Goal: Task Accomplishment & Management: Complete application form

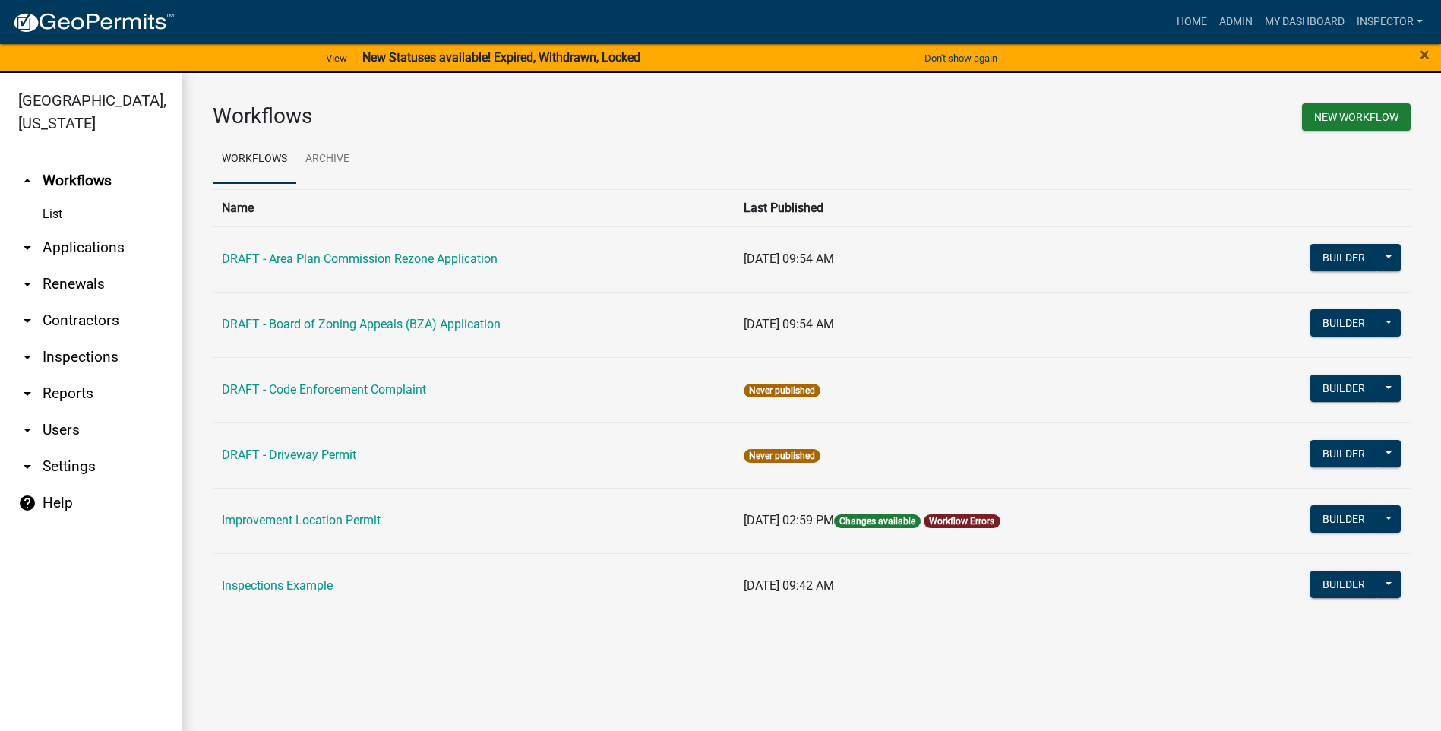
click at [87, 241] on link "arrow_drop_down Applications" at bounding box center [91, 247] width 182 height 36
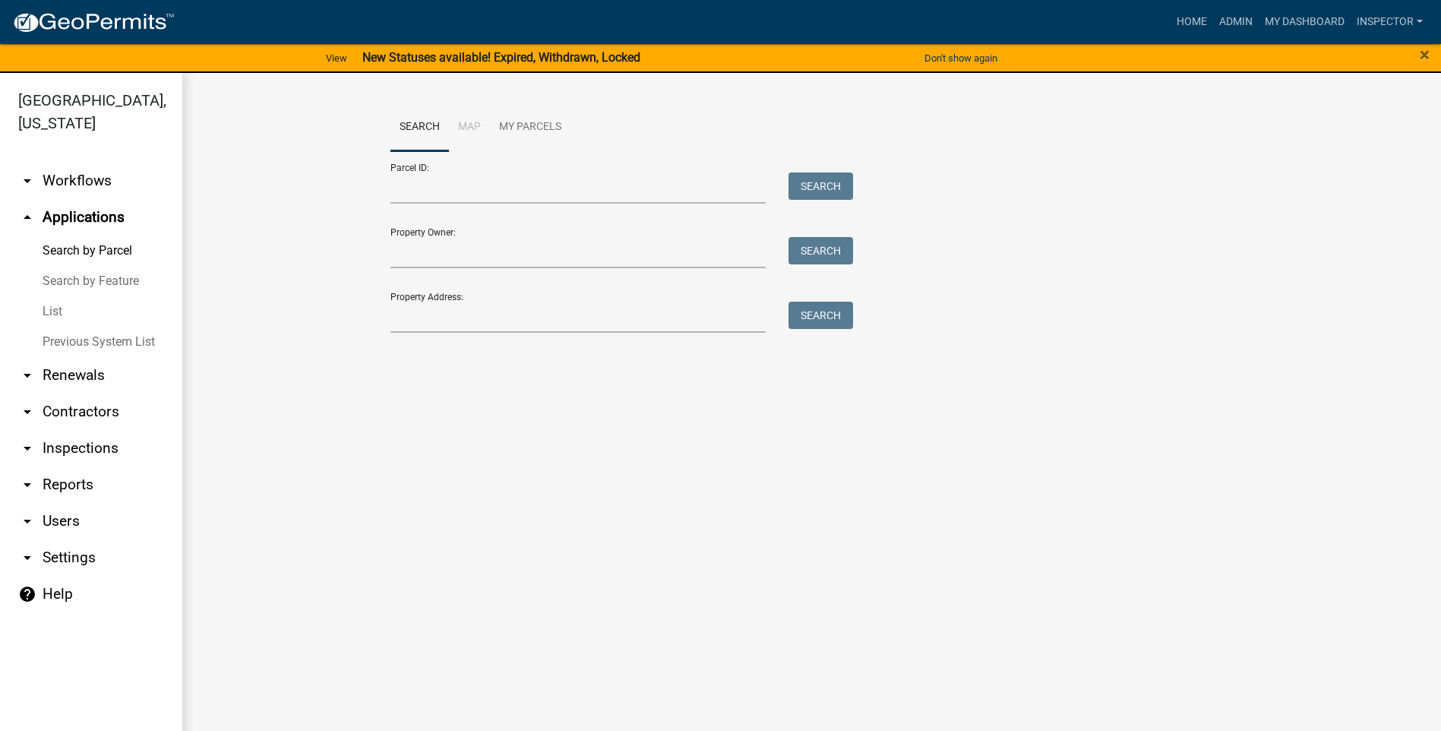
click at [63, 308] on link "List" at bounding box center [91, 311] width 182 height 30
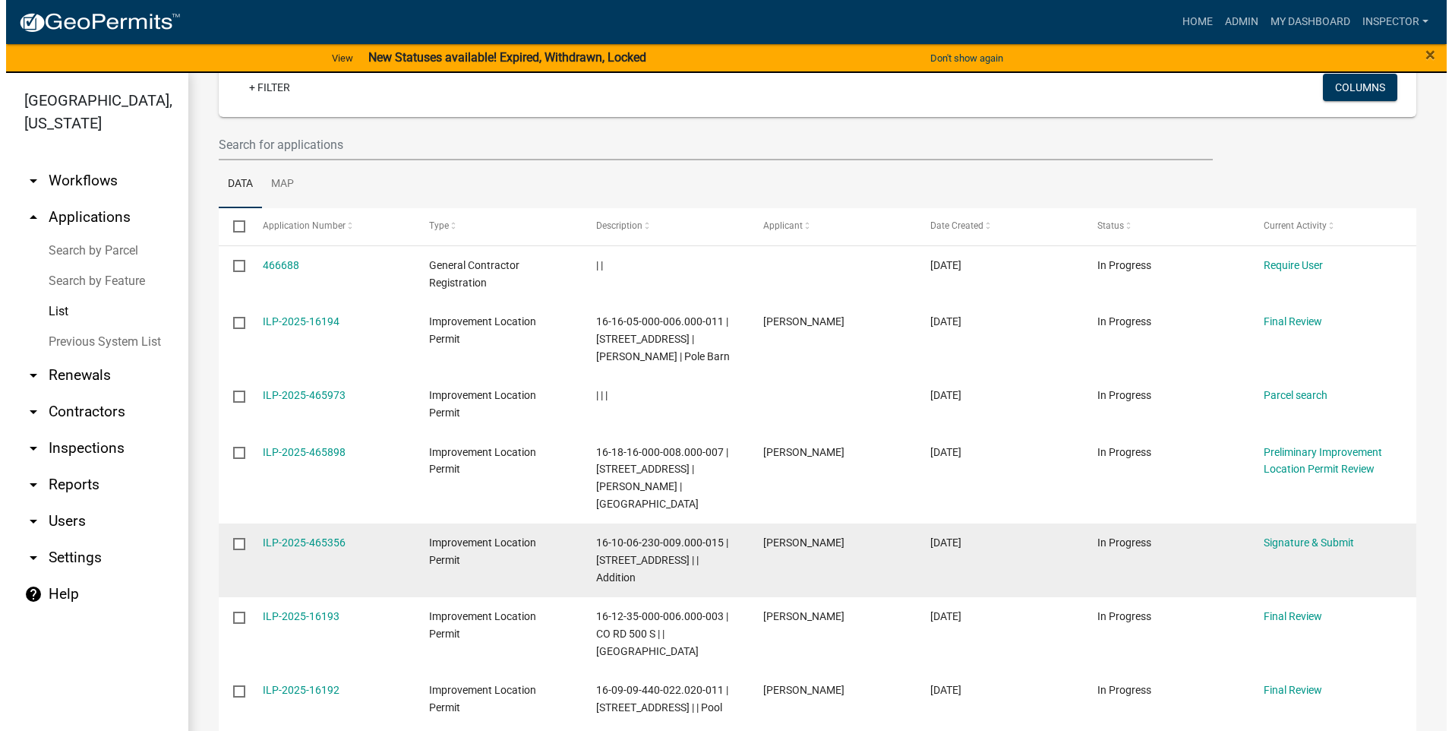
scroll to position [152, 0]
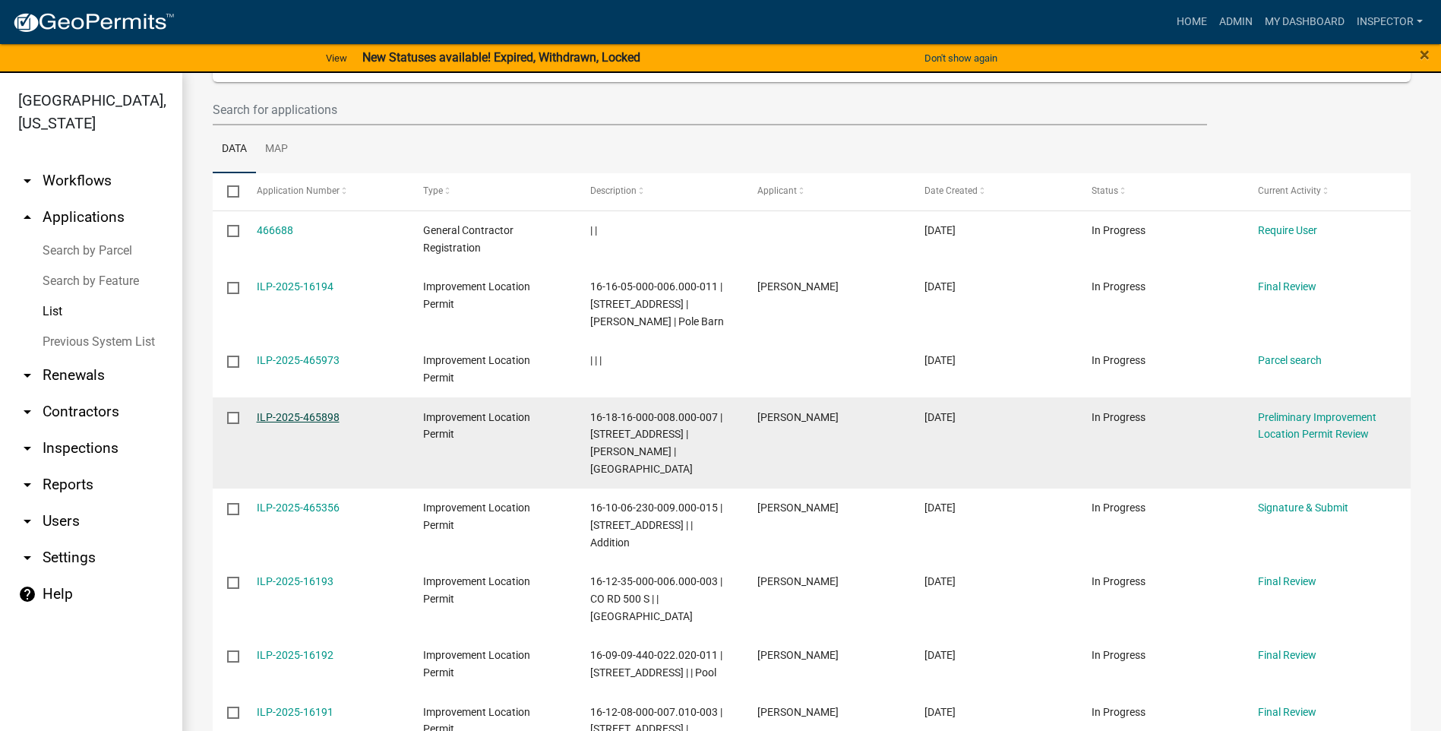
click at [299, 418] on link "ILP-2025-465898" at bounding box center [298, 417] width 83 height 12
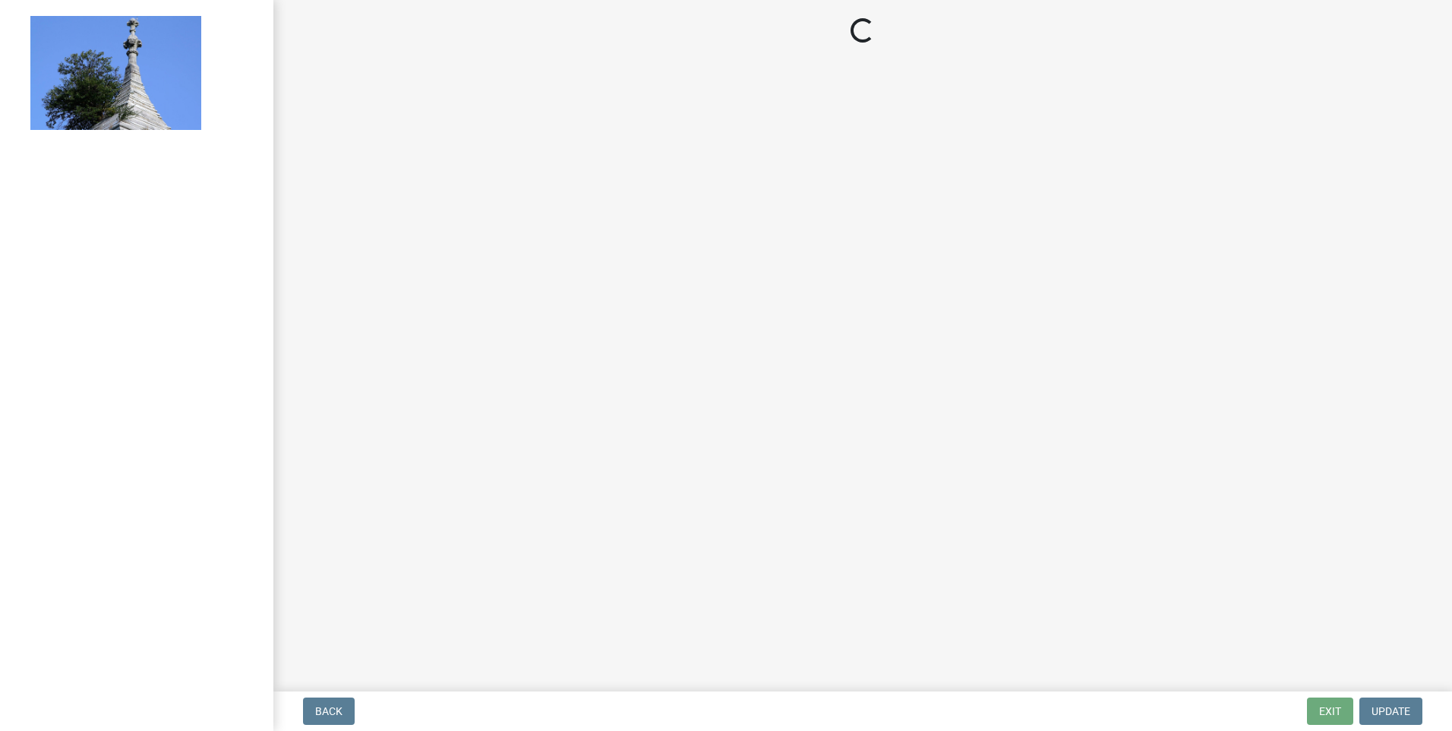
click at [299, 418] on main "Loading..." at bounding box center [862, 342] width 1179 height 685
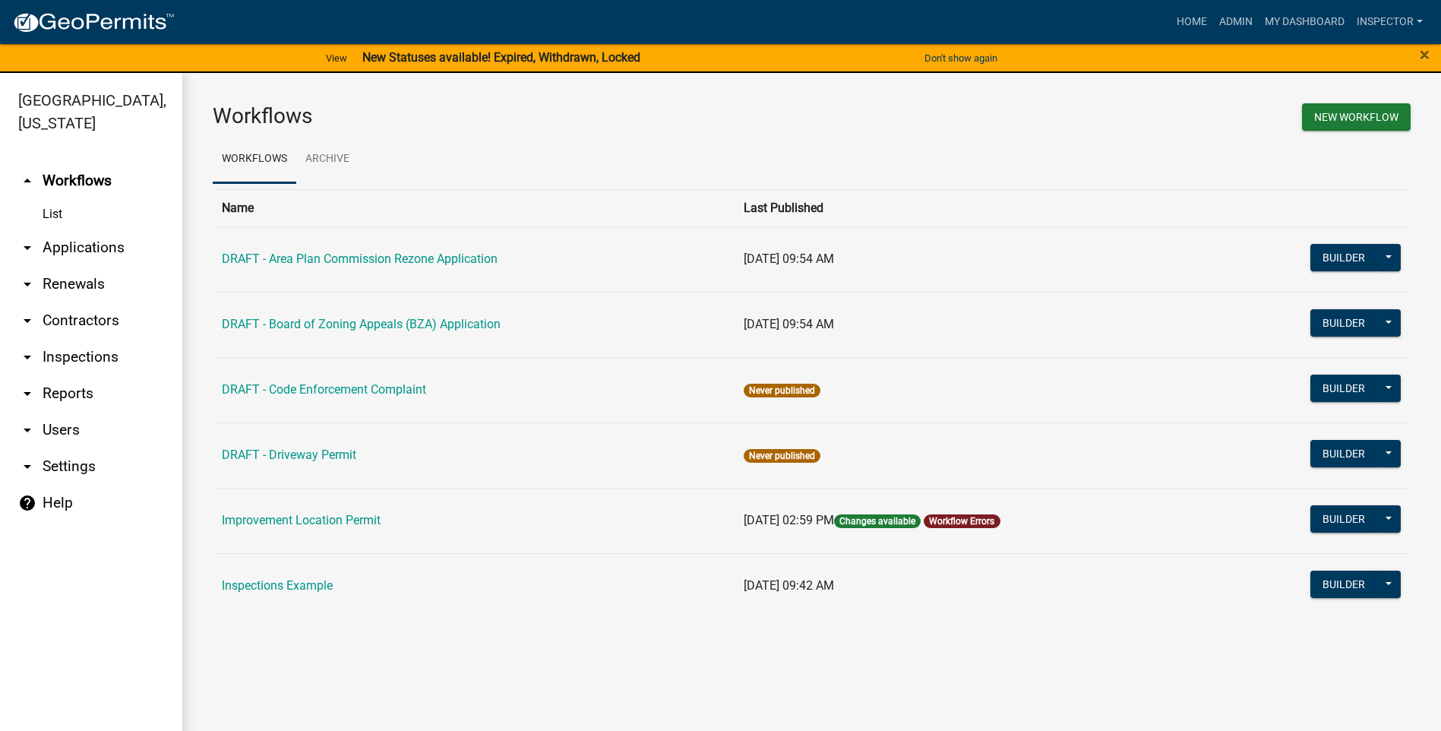
click at [67, 247] on link "arrow_drop_down Applications" at bounding box center [91, 247] width 182 height 36
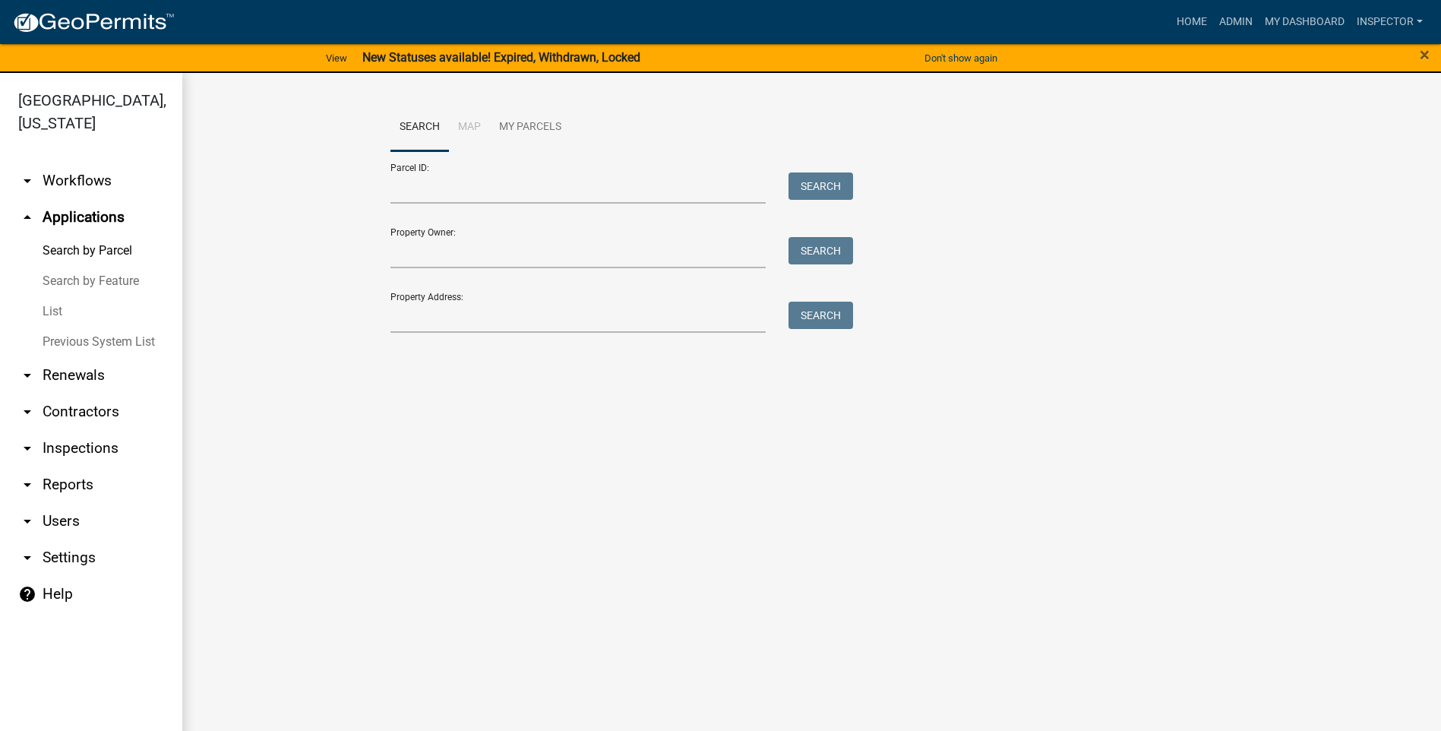
click at [62, 308] on link "List" at bounding box center [91, 311] width 182 height 30
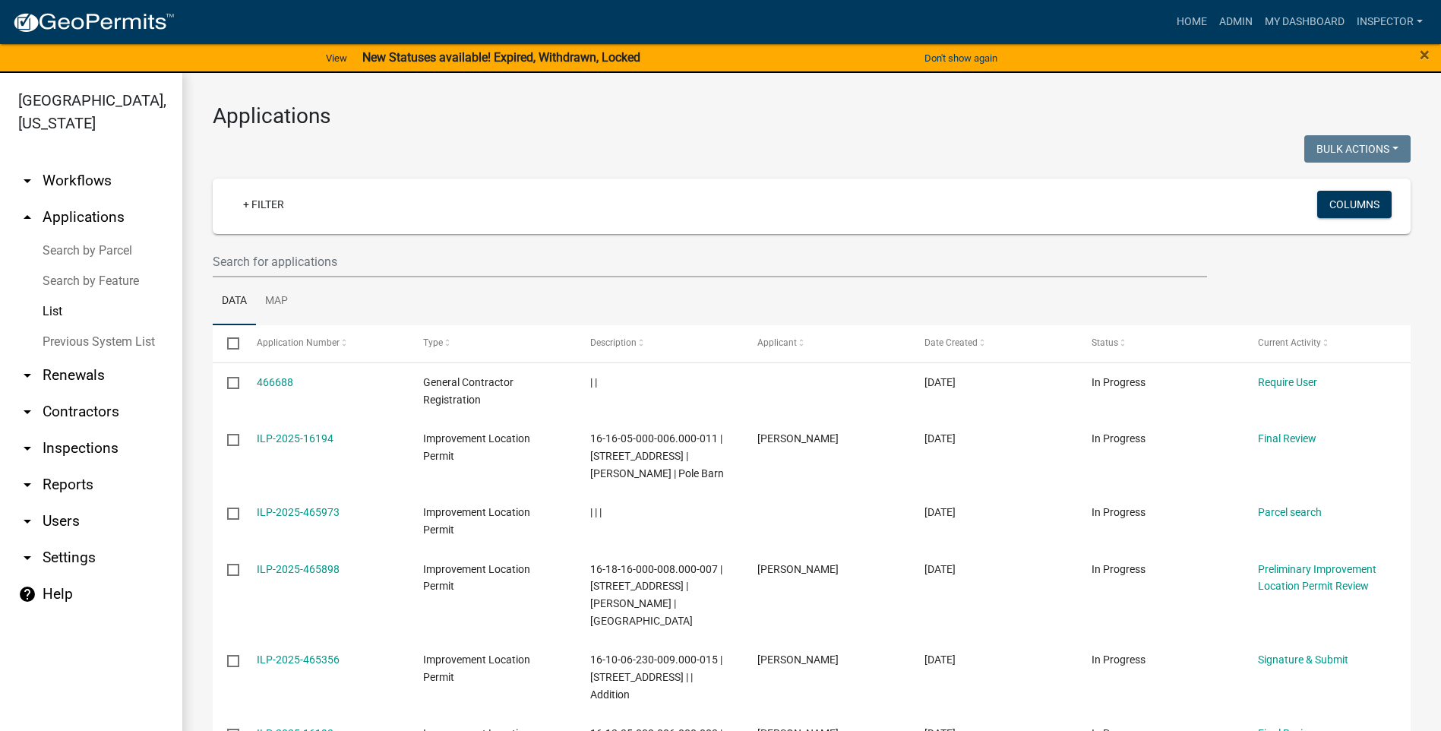
click at [313, 220] on div "+ Filter" at bounding box center [614, 206] width 789 height 31
click at [346, 252] on input "text" at bounding box center [710, 261] width 994 height 31
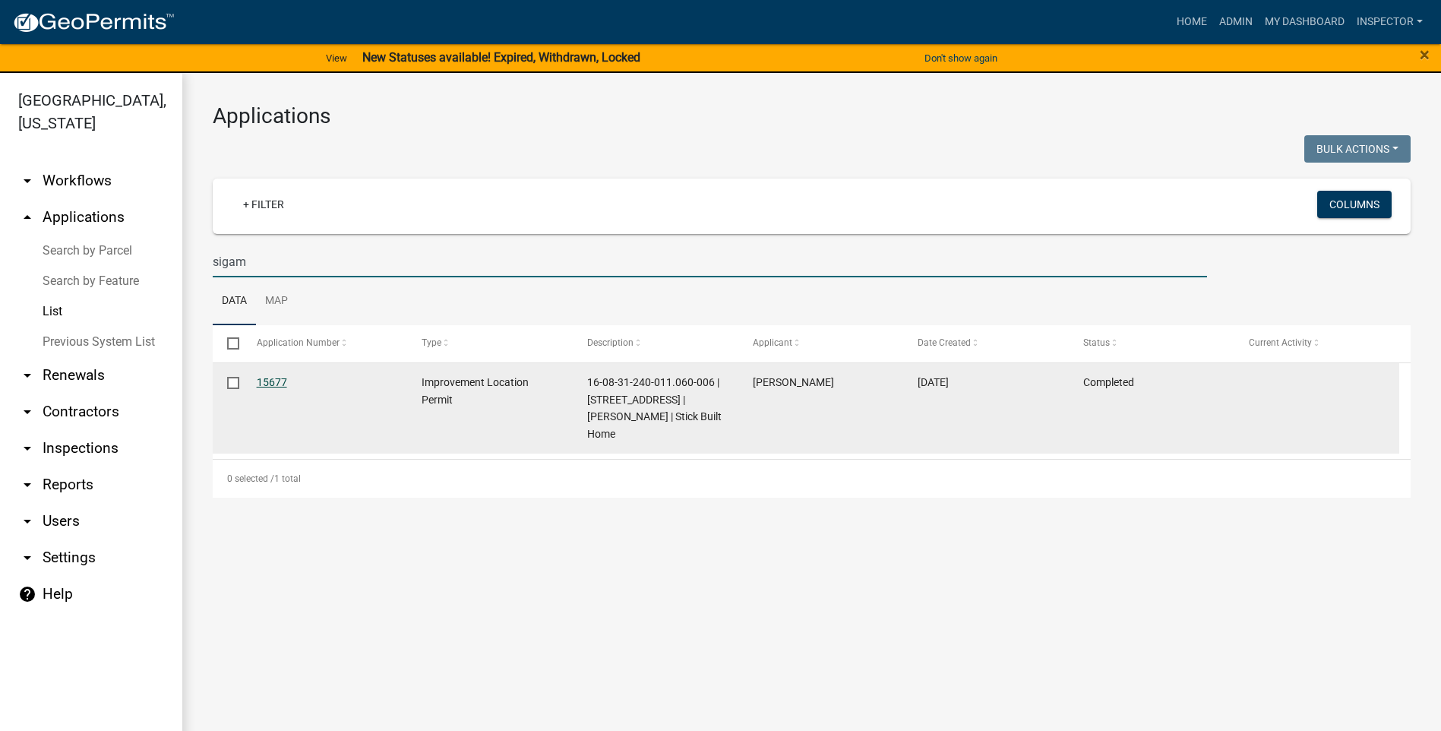
type input "sigam"
click at [268, 380] on link "15677" at bounding box center [272, 382] width 30 height 12
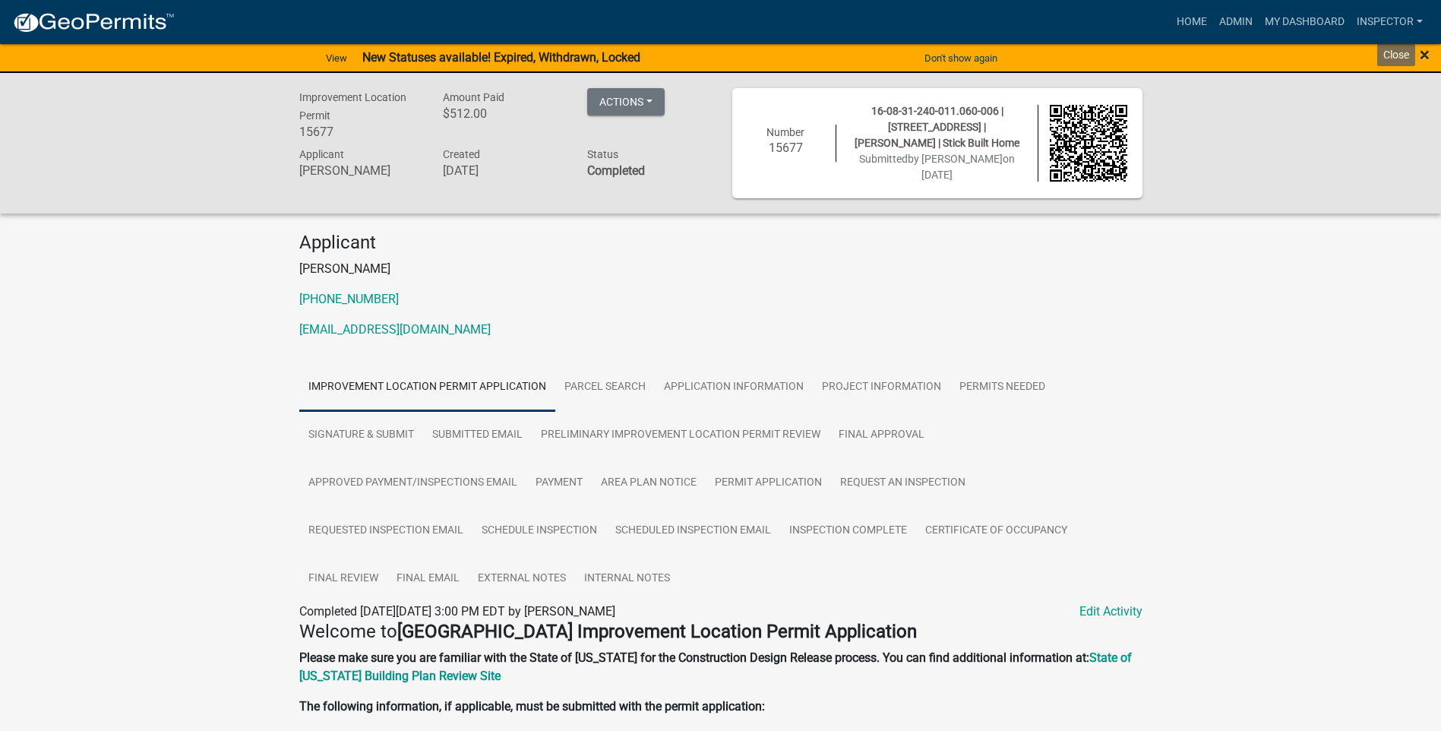
click at [1421, 52] on span "×" at bounding box center [1425, 54] width 10 height 21
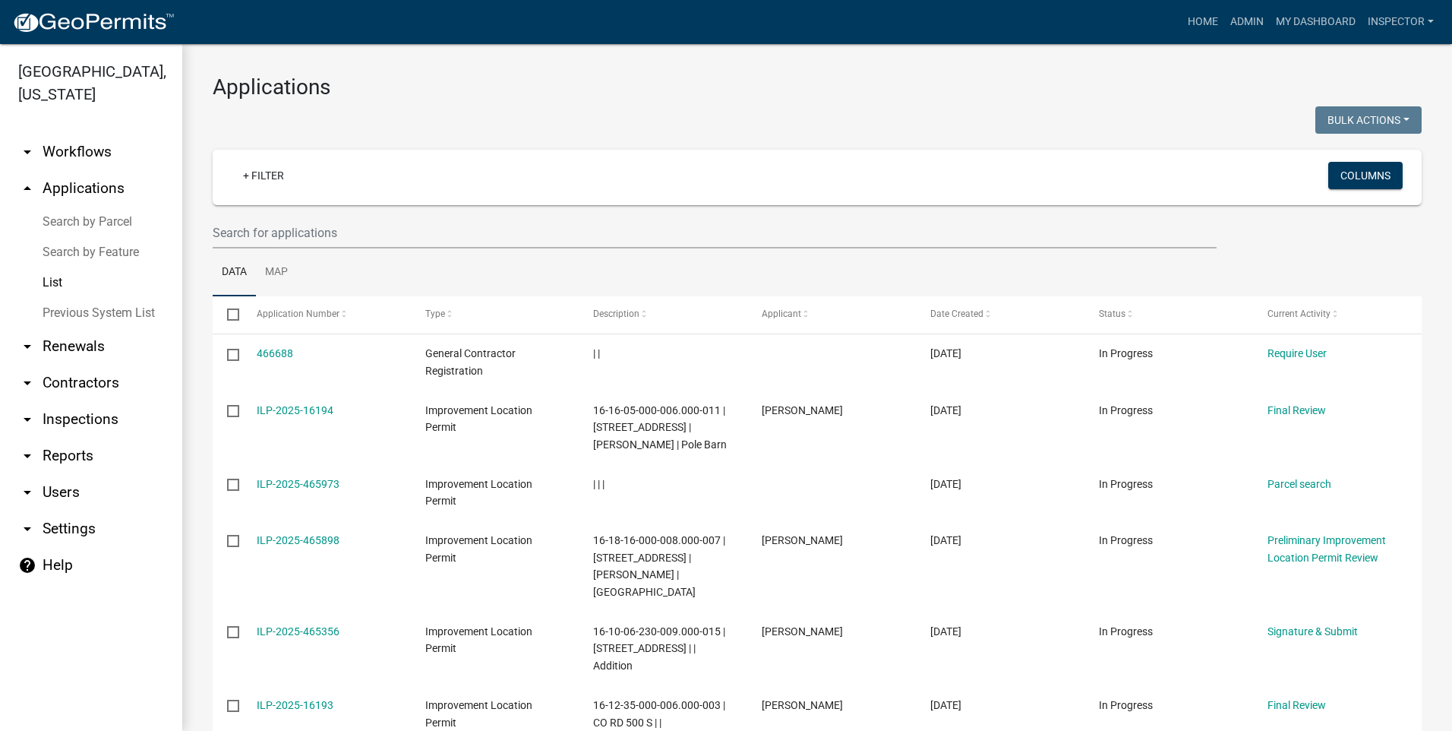
click at [53, 283] on link "List" at bounding box center [91, 282] width 182 height 30
click at [354, 236] on input "text" at bounding box center [715, 232] width 1004 height 31
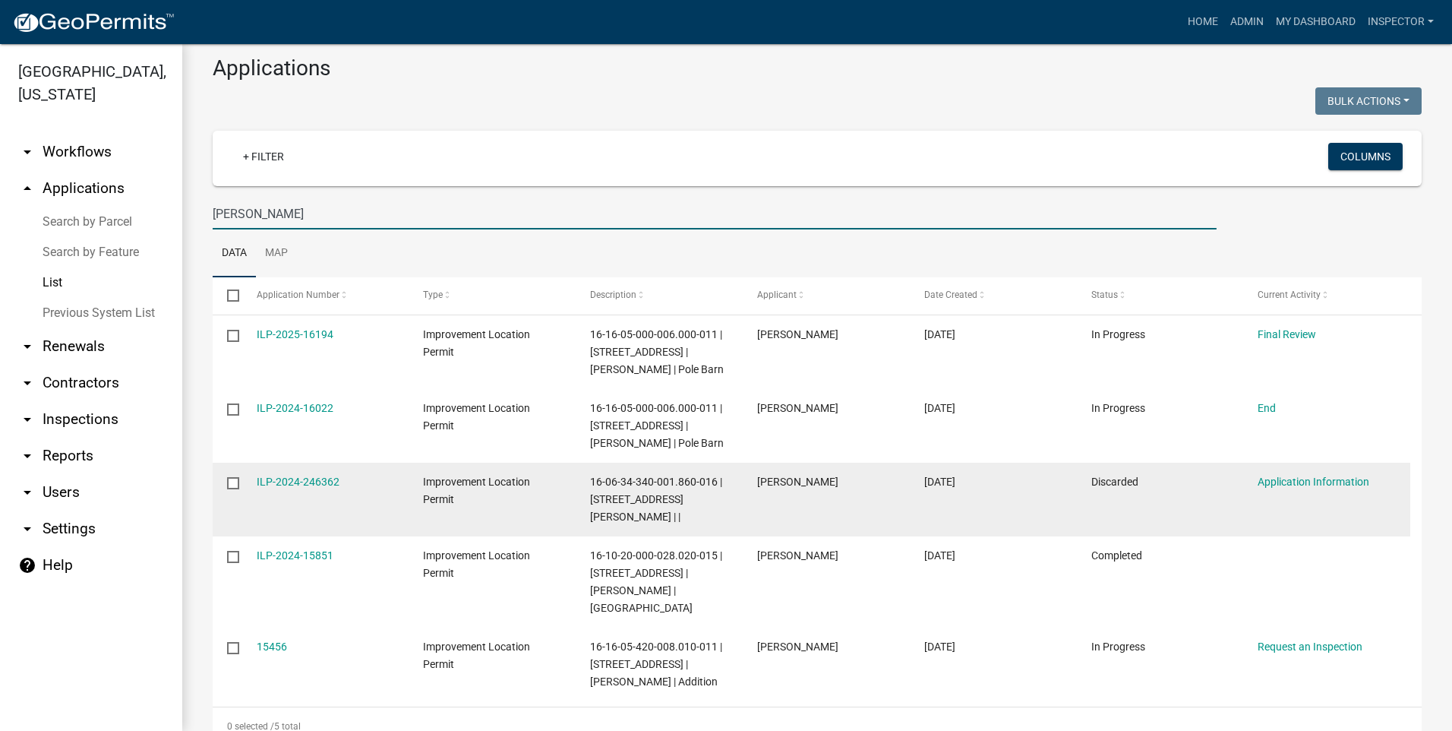
scroll to position [29, 0]
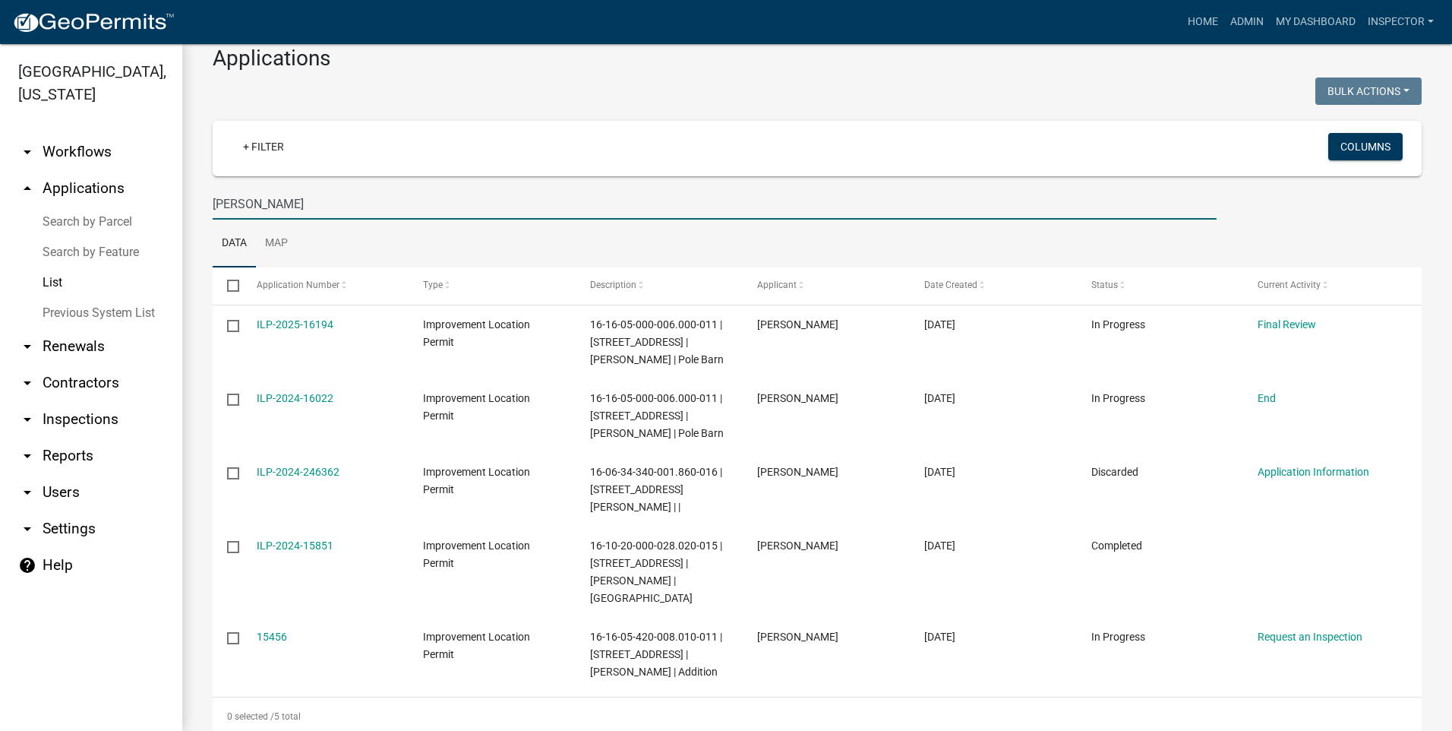
drag, startPoint x: 270, startPoint y: 201, endPoint x: 185, endPoint y: 205, distance: 85.2
click at [185, 205] on div "Applications Bulk Actions Void Expire Lock Withdraw + Filter Columns comer Data…" at bounding box center [817, 390] width 1270 height 751
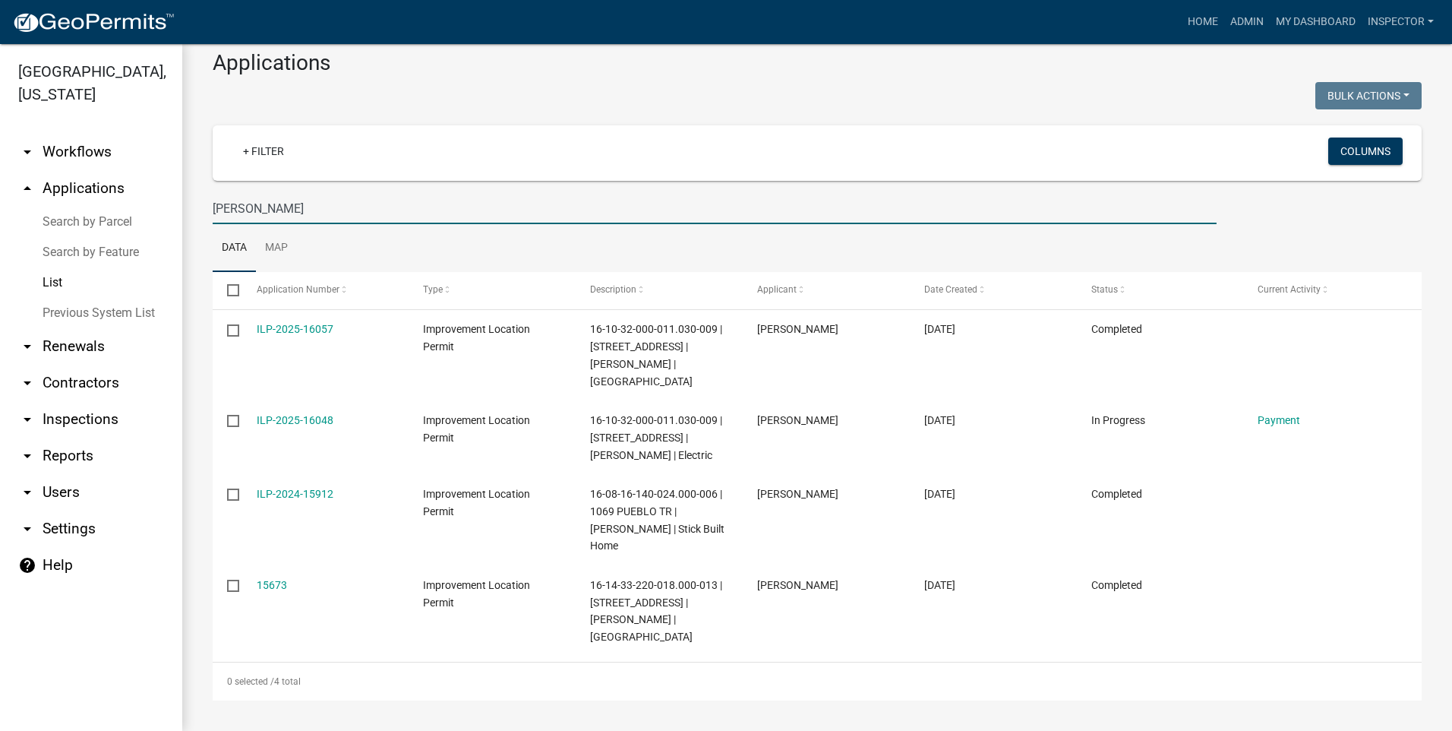
scroll to position [0, 0]
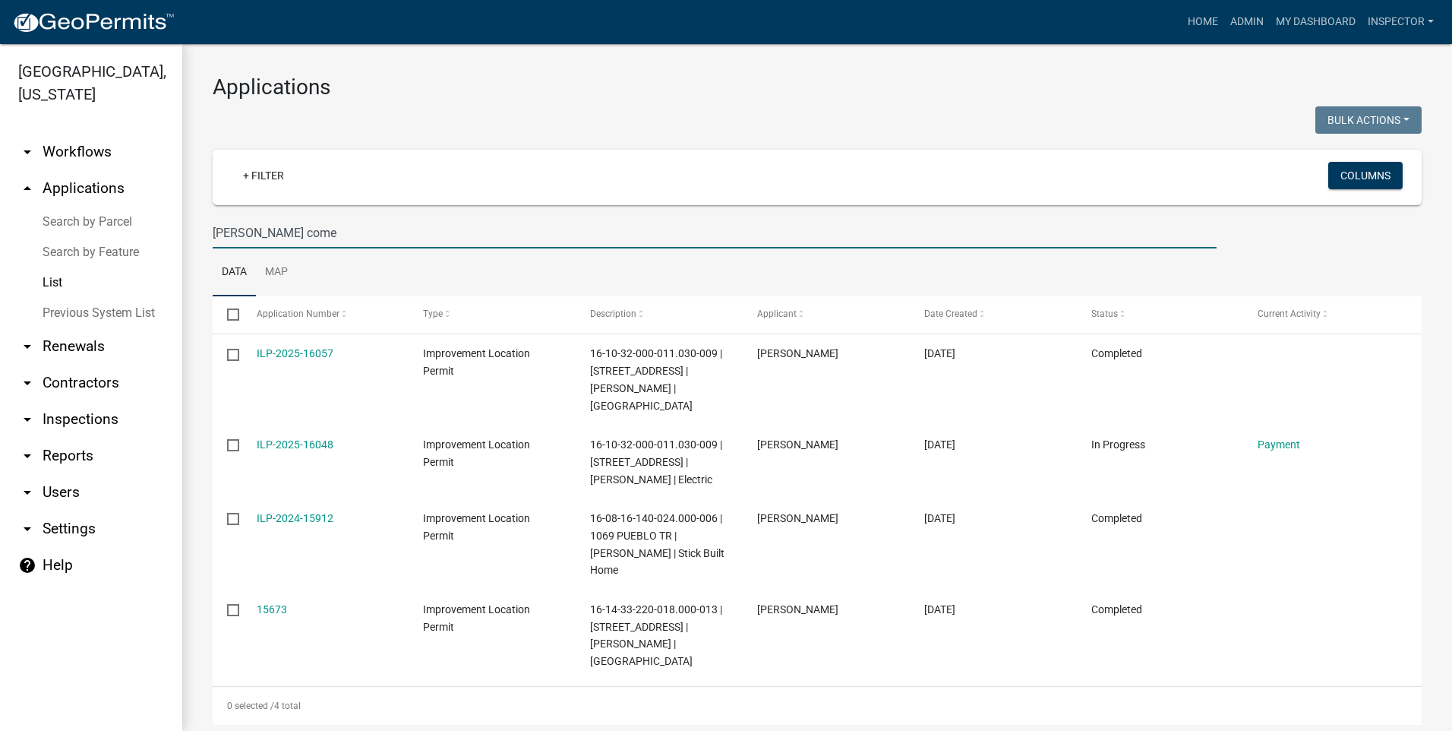
type input "blake comer"
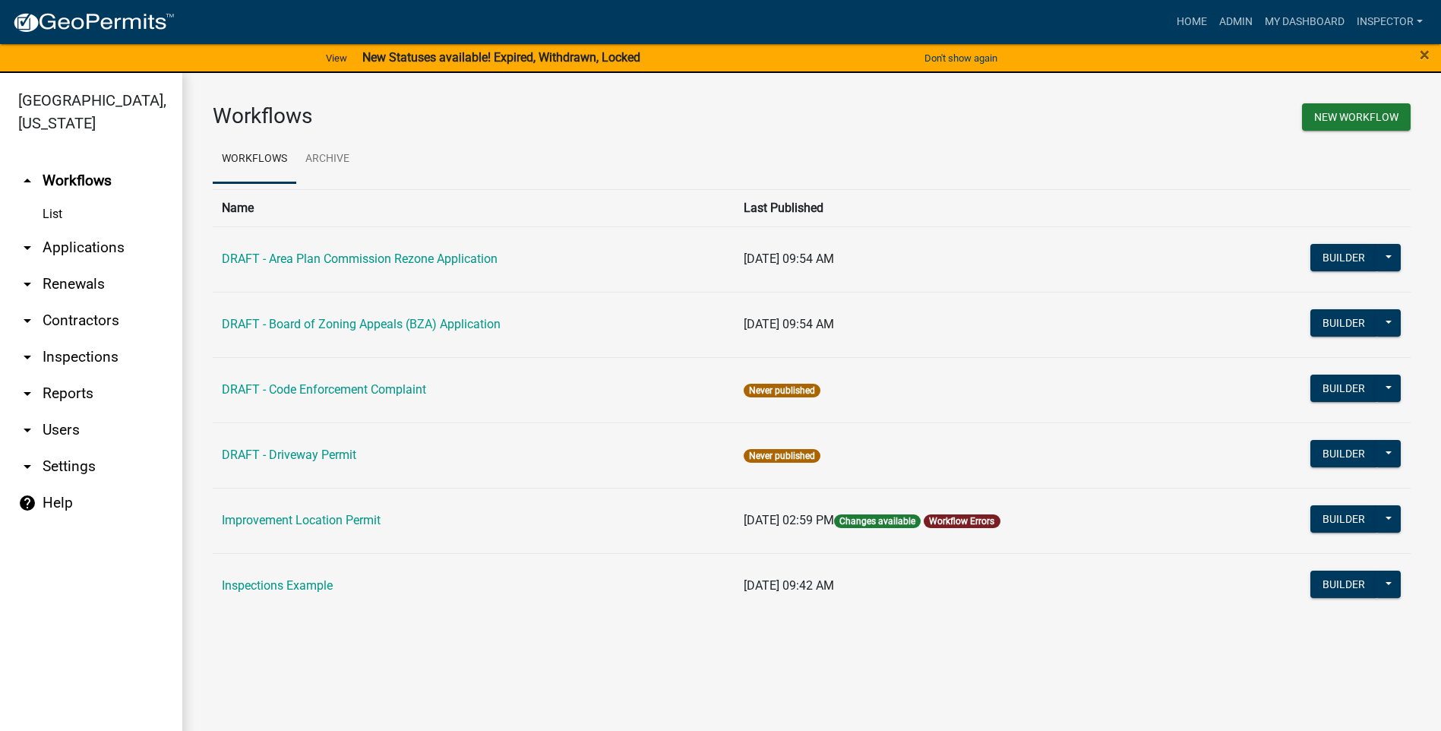
click at [74, 246] on link "arrow_drop_down Applications" at bounding box center [91, 247] width 182 height 36
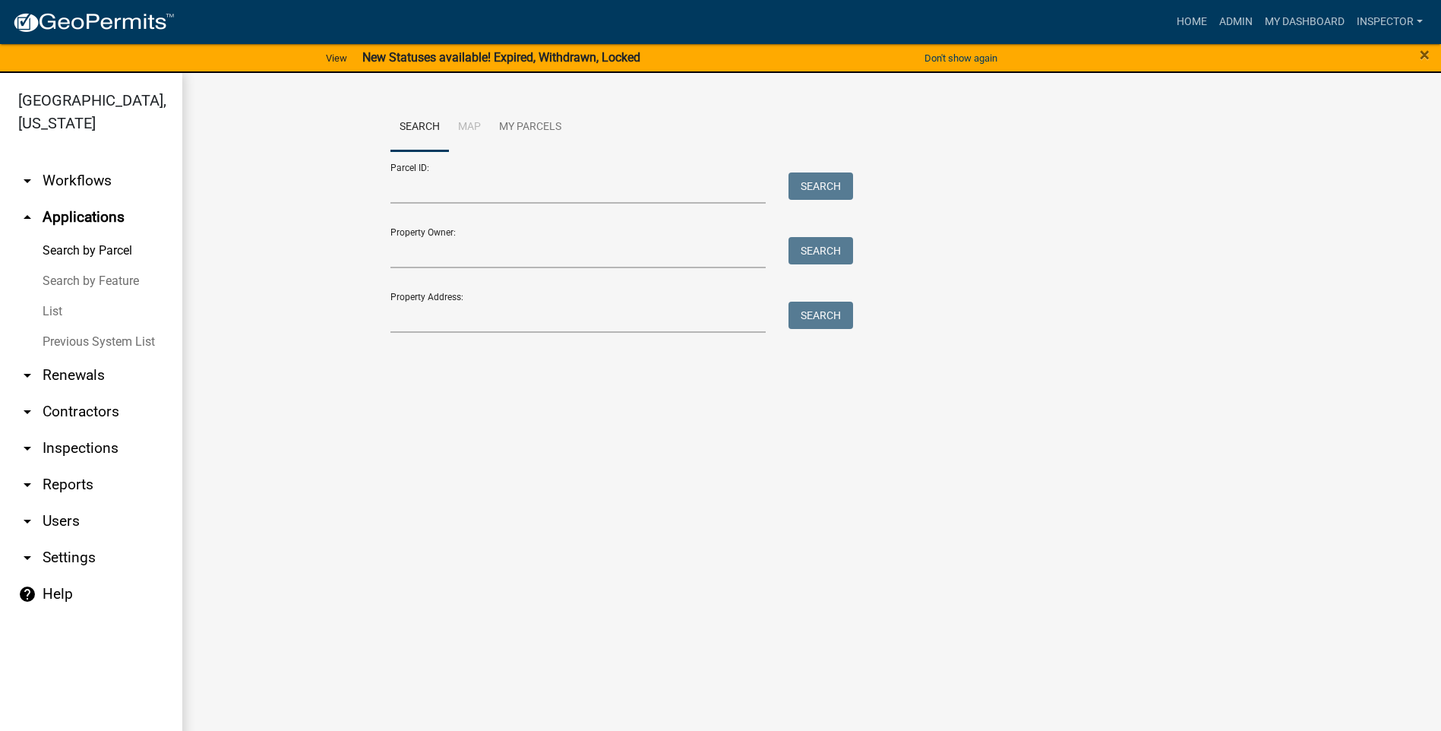
click at [53, 311] on link "List" at bounding box center [91, 311] width 182 height 30
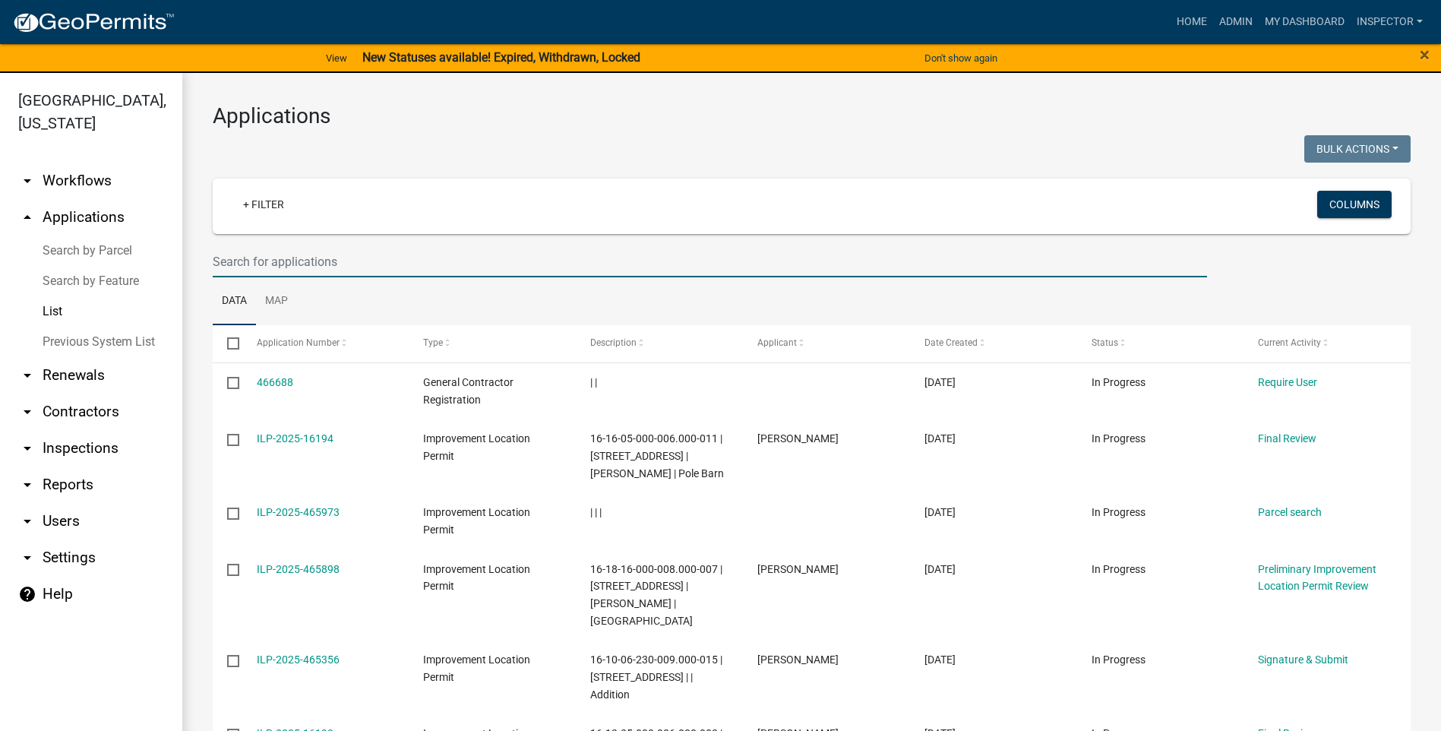
click at [374, 256] on input "text" at bounding box center [710, 261] width 994 height 31
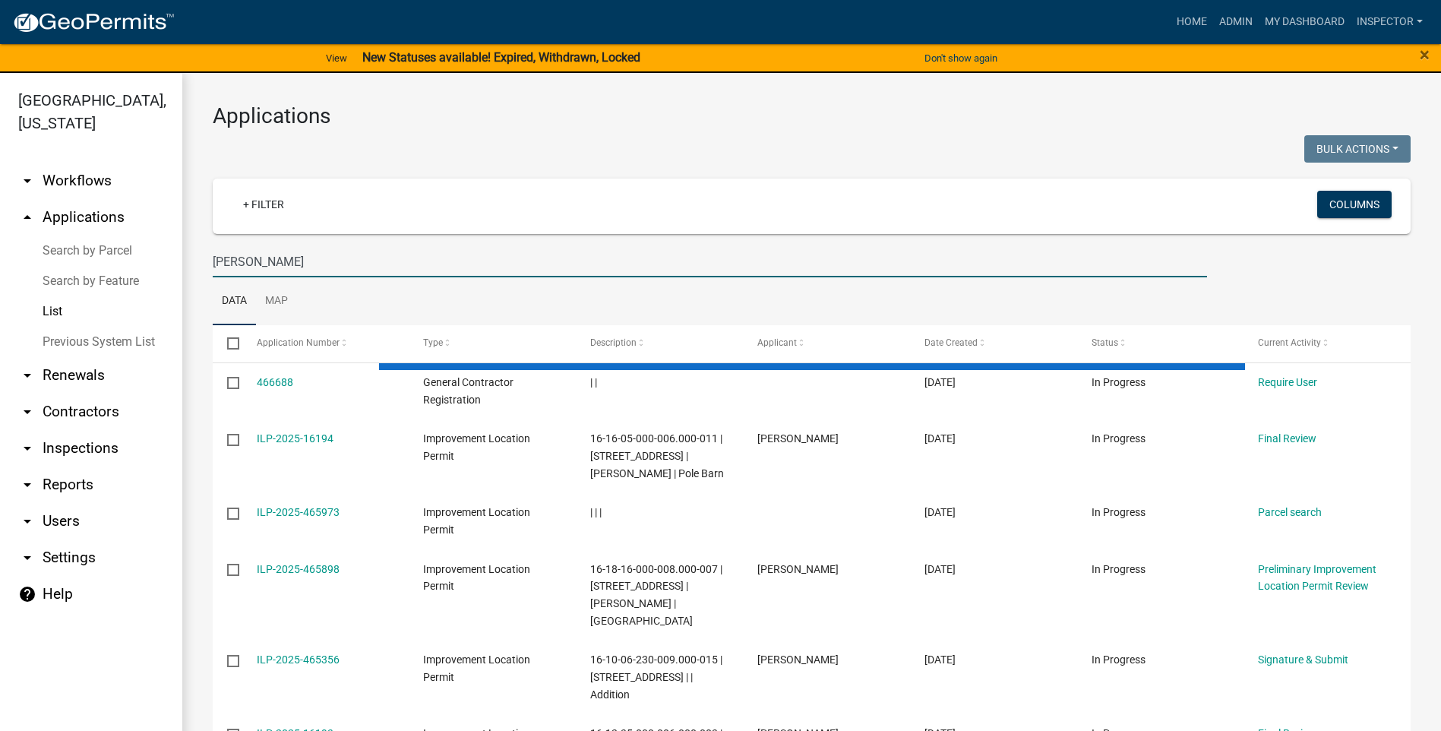
type input "[PERSON_NAME]"
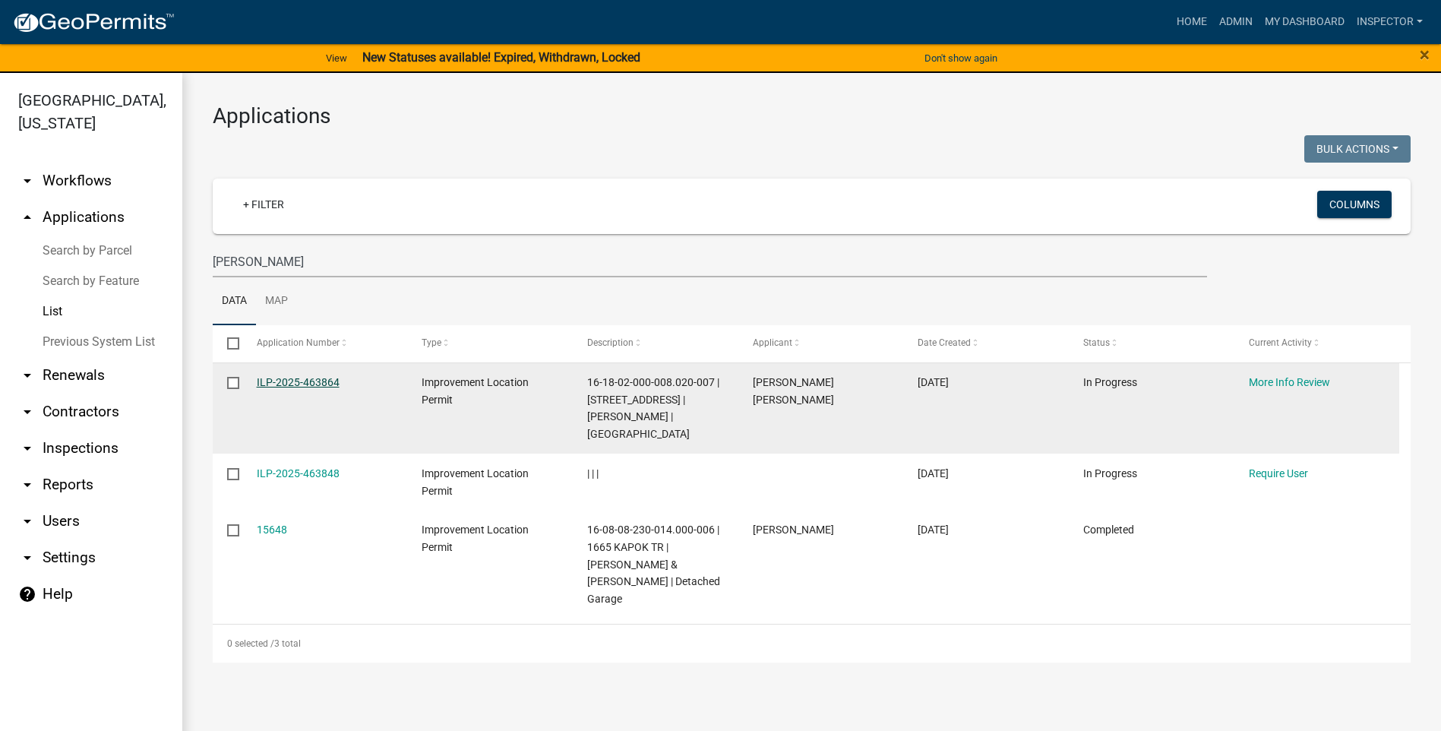
click at [318, 379] on link "ILP-2025-463864" at bounding box center [298, 382] width 83 height 12
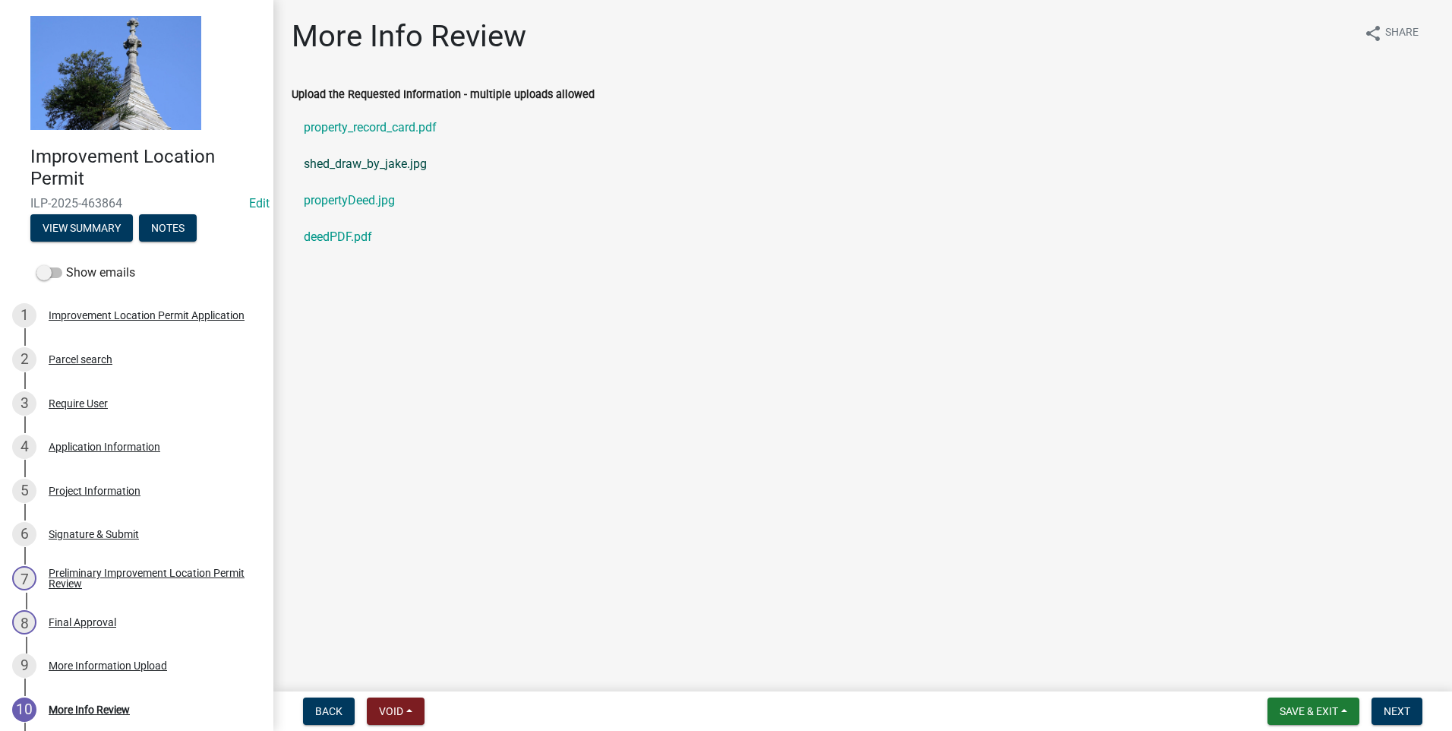
click at [381, 163] on link "shed_draw_by_jake.jpg" at bounding box center [863, 164] width 1142 height 36
click at [359, 239] on link "deedPDF.pdf" at bounding box center [863, 237] width 1142 height 36
click at [117, 493] on div "Project Information" at bounding box center [95, 490] width 92 height 11
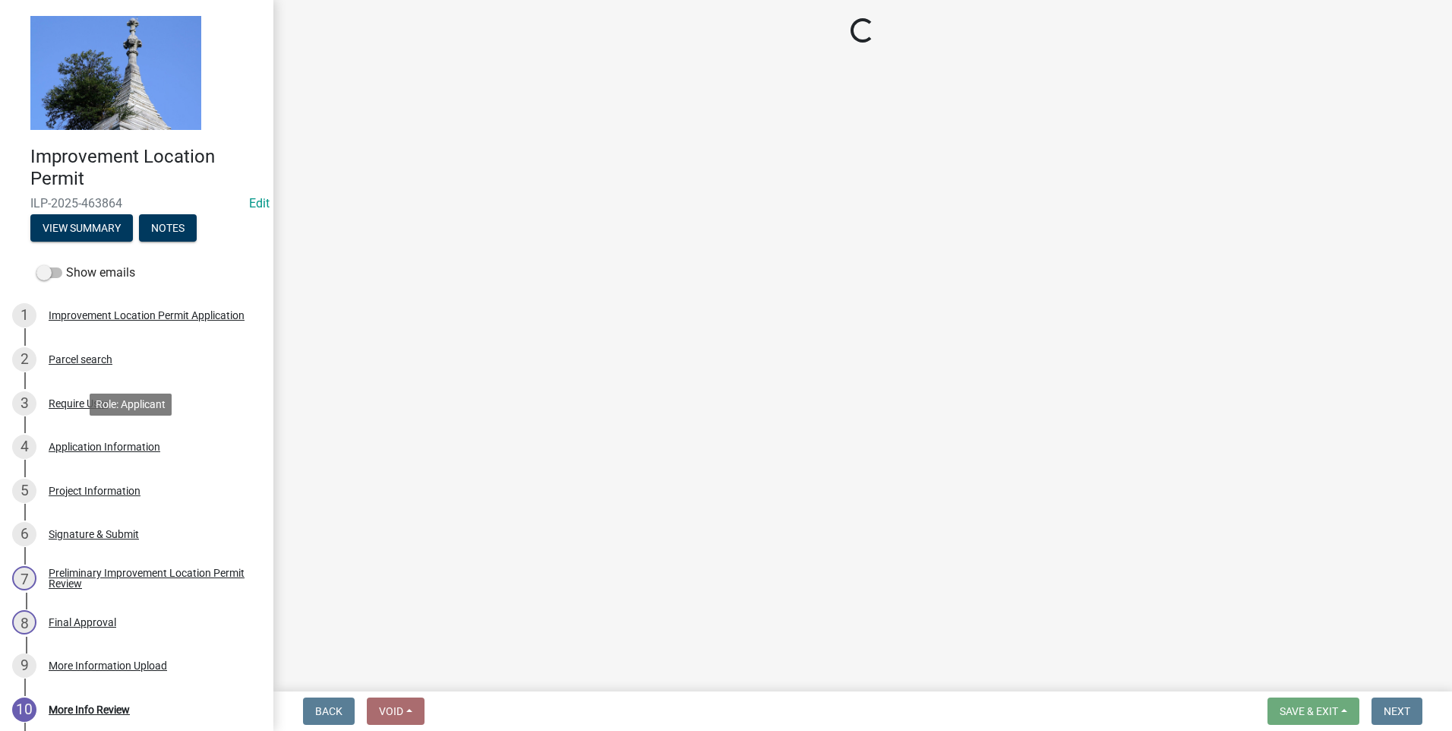
select select "dd9adb89-9a3c-4bc9-90d3-fd9cd60e52ec"
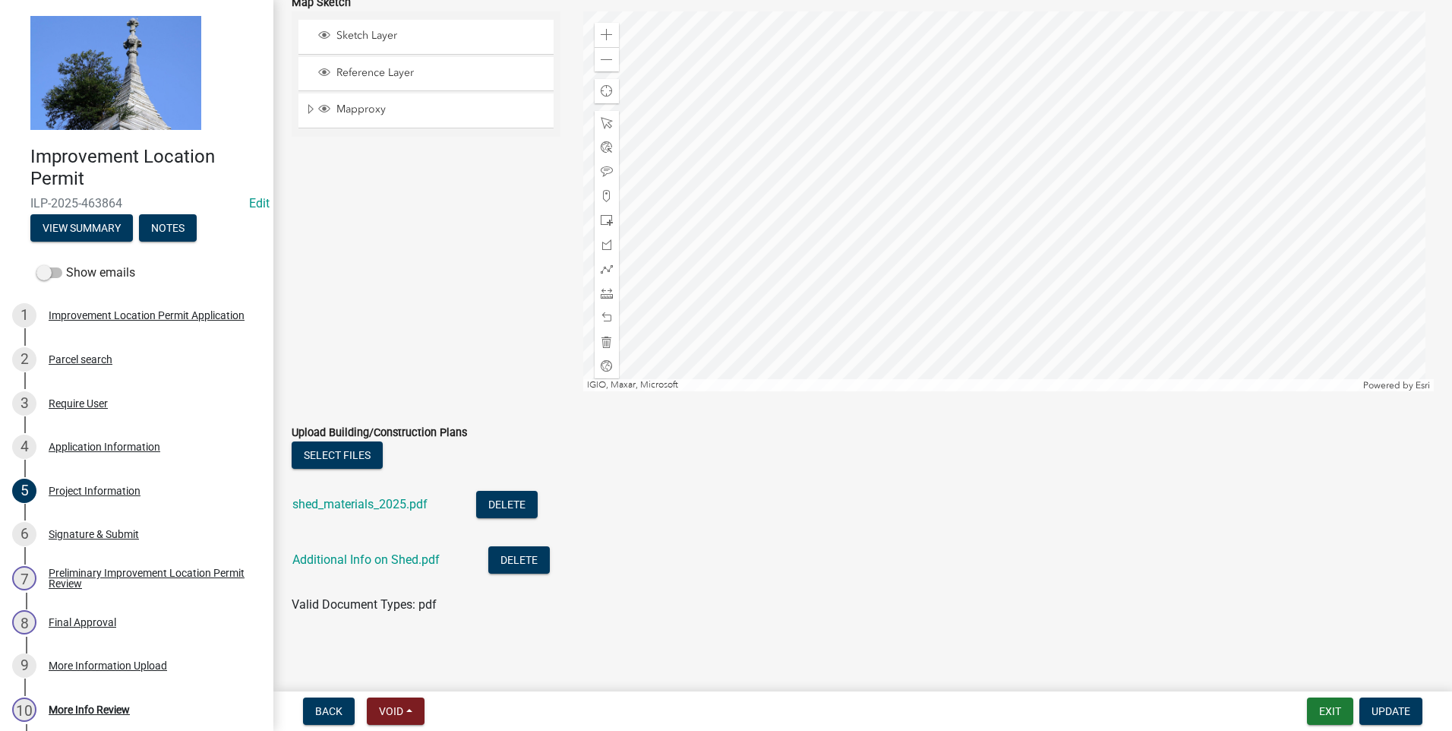
scroll to position [1369, 0]
click at [364, 555] on link "Additional Info on Shed.pdf" at bounding box center [365, 558] width 147 height 14
click at [80, 625] on div "Final Approval" at bounding box center [83, 622] width 68 height 11
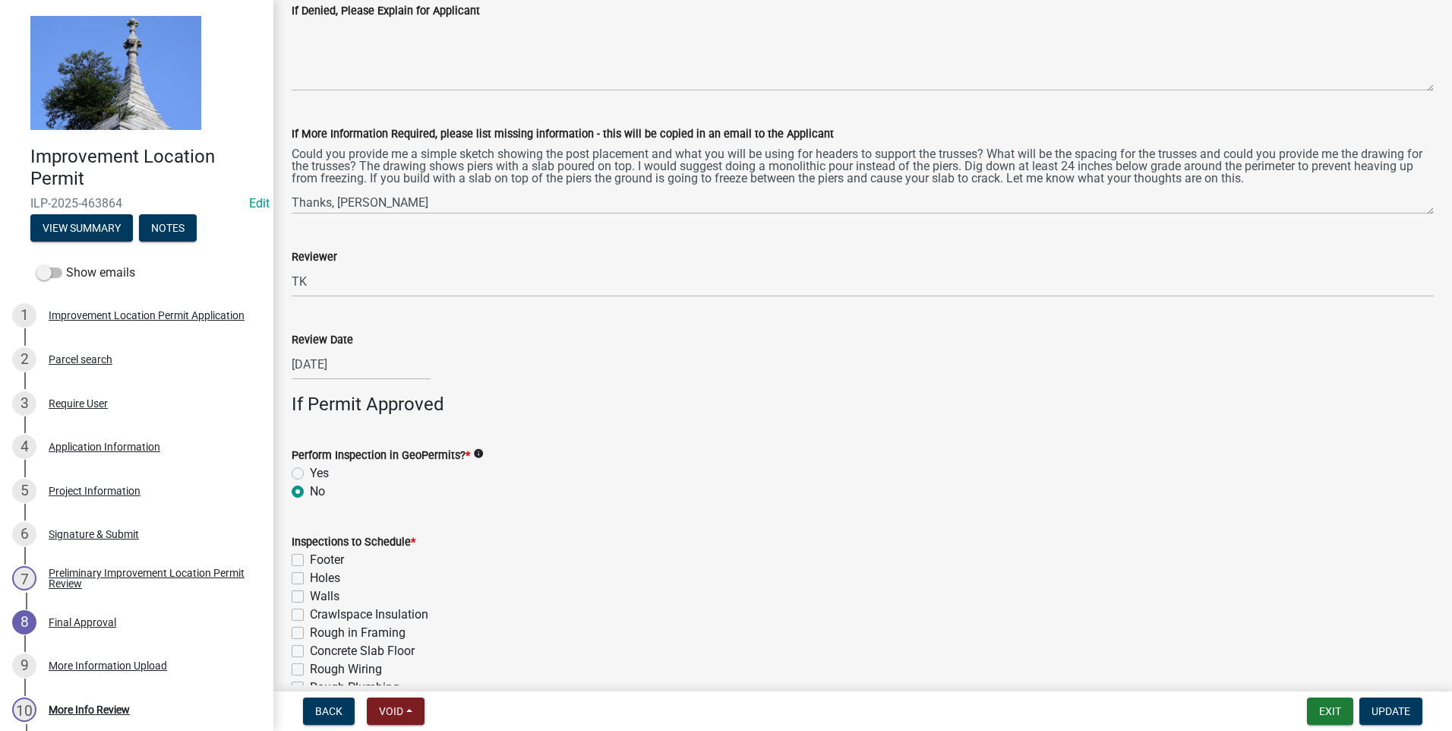
scroll to position [0, 0]
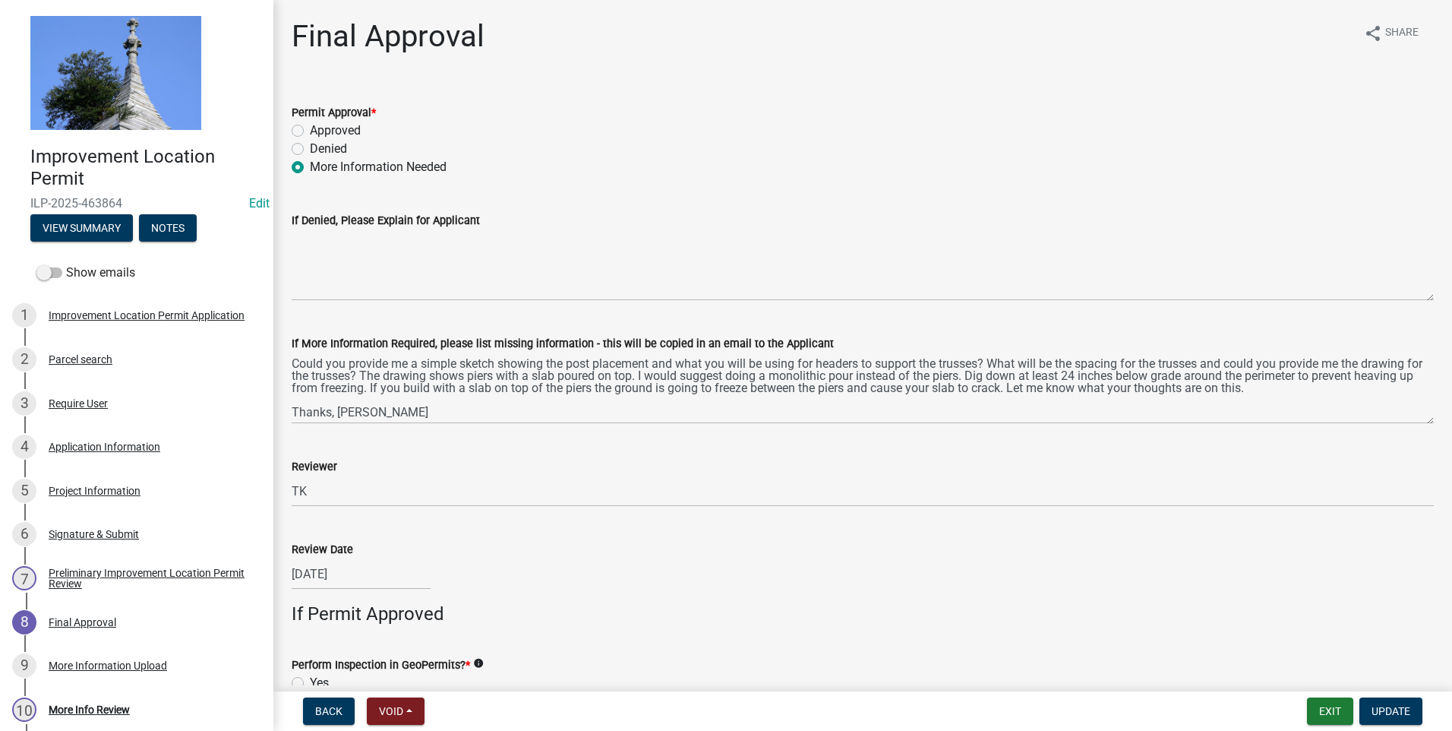
click at [310, 134] on label "Approved" at bounding box center [335, 131] width 51 height 18
click at [310, 131] on input "Approved" at bounding box center [315, 127] width 10 height 10
radio input "true"
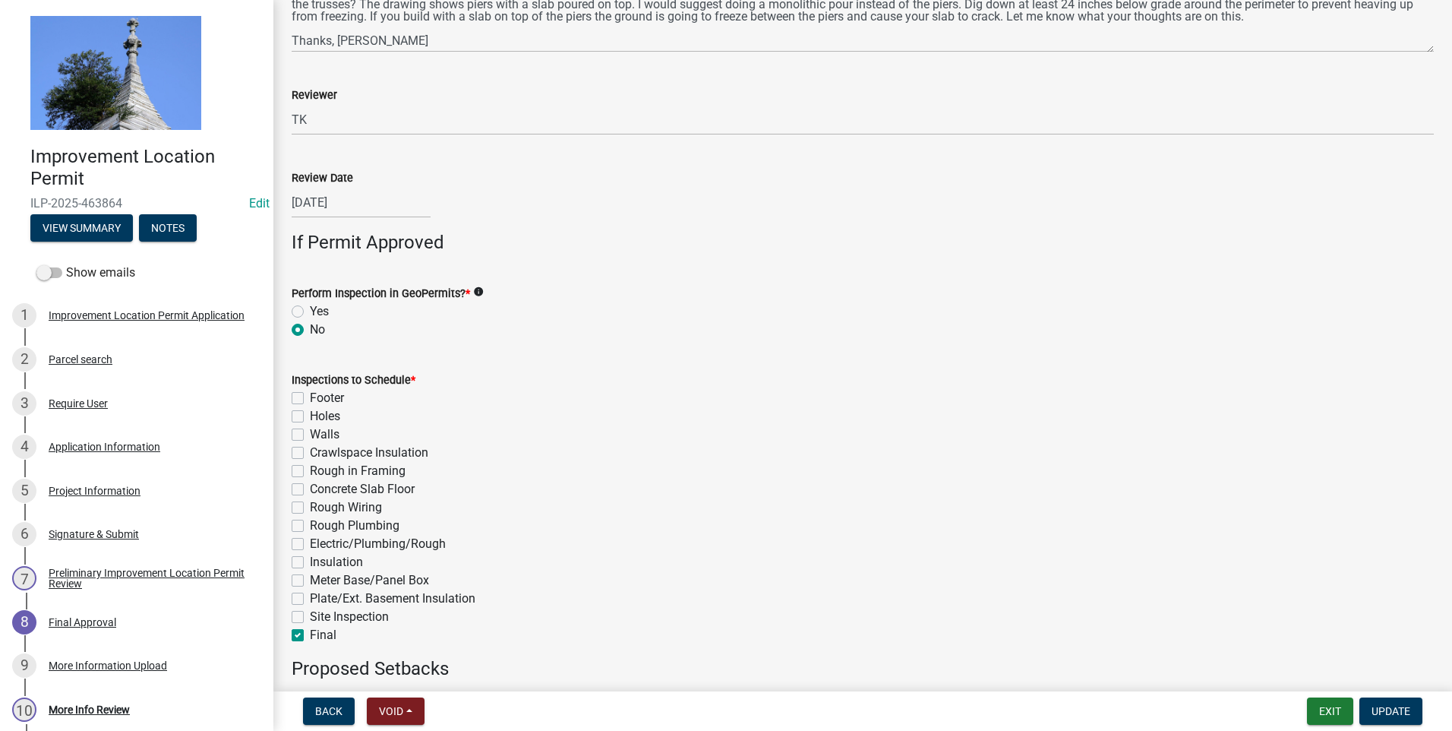
scroll to position [382, 0]
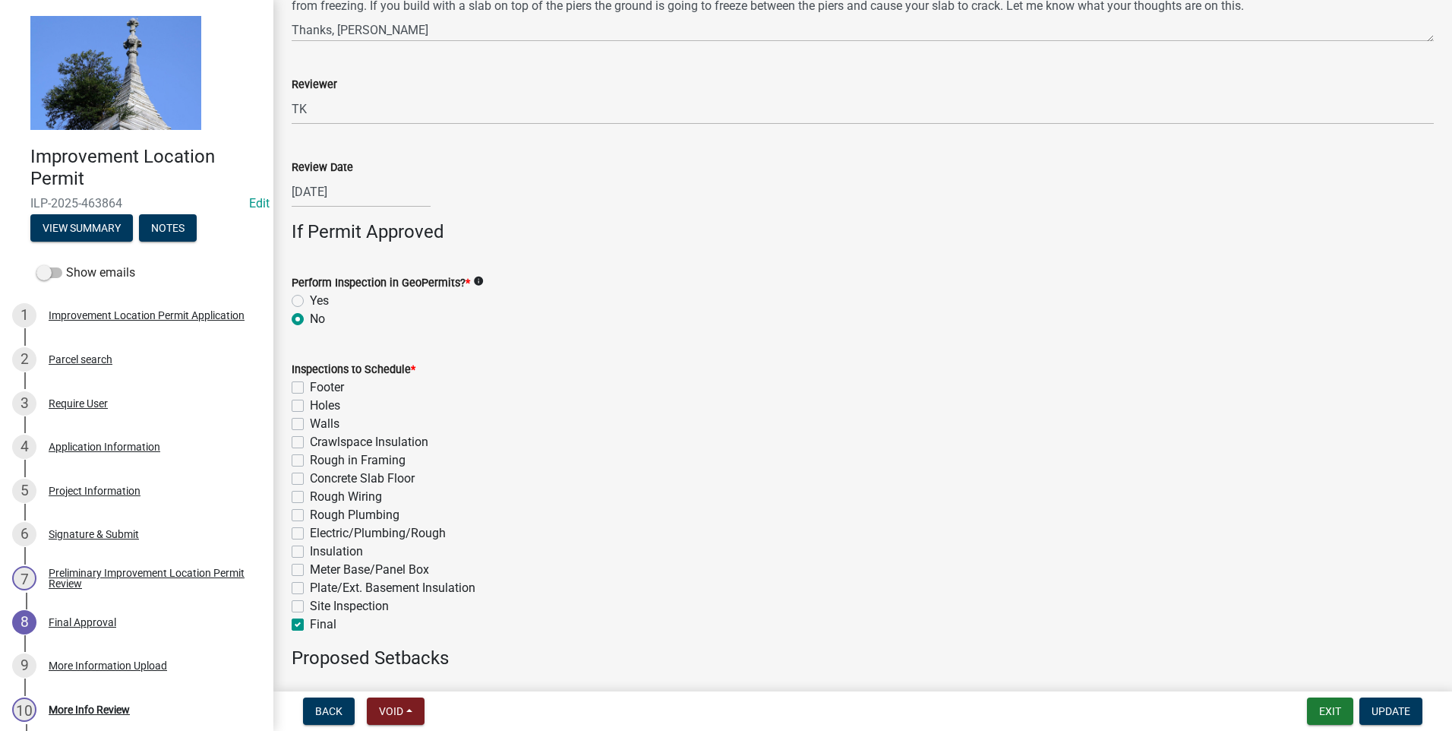
select select "8"
select select "2025"
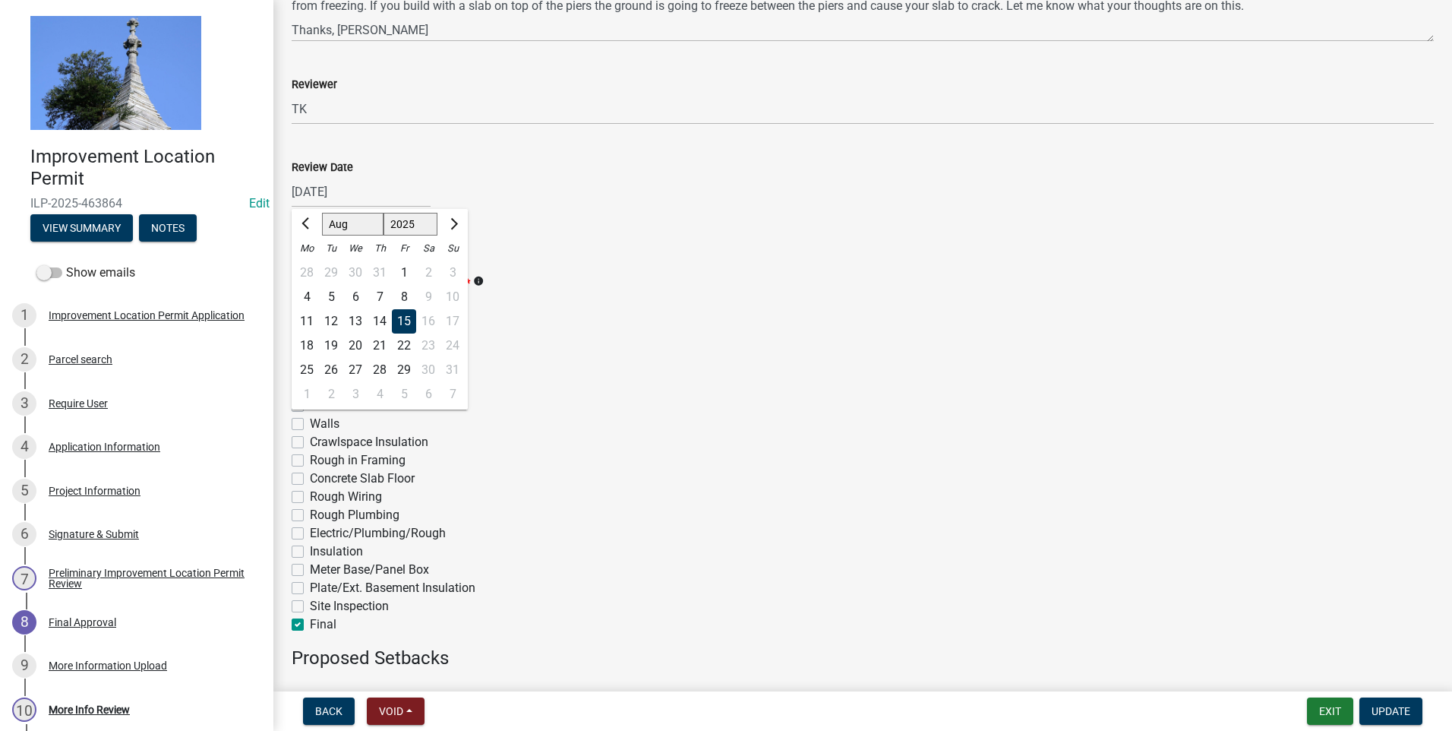
click at [360, 191] on input "[DATE]" at bounding box center [361, 191] width 139 height 31
click at [358, 343] on div "20" at bounding box center [355, 345] width 24 height 24
type input "[DATE]"
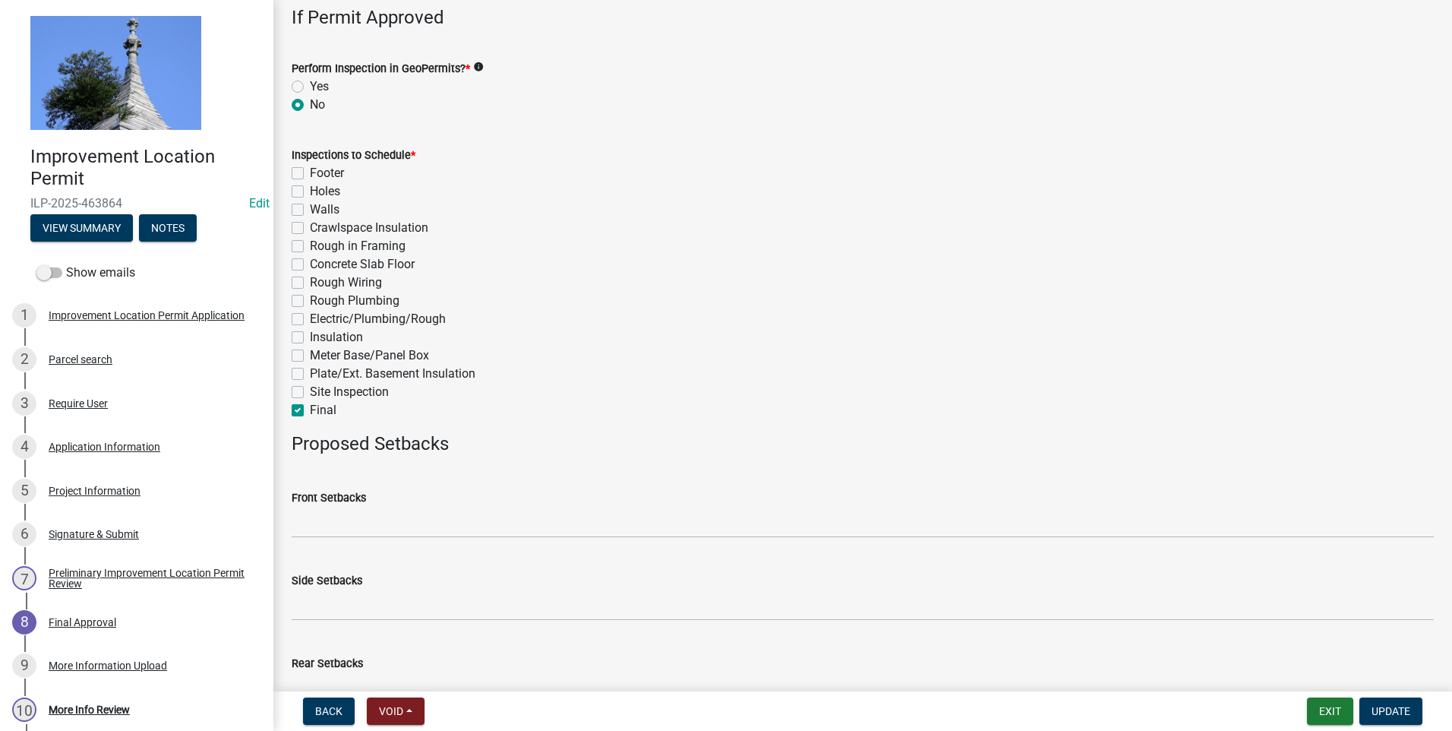
scroll to position [686, 0]
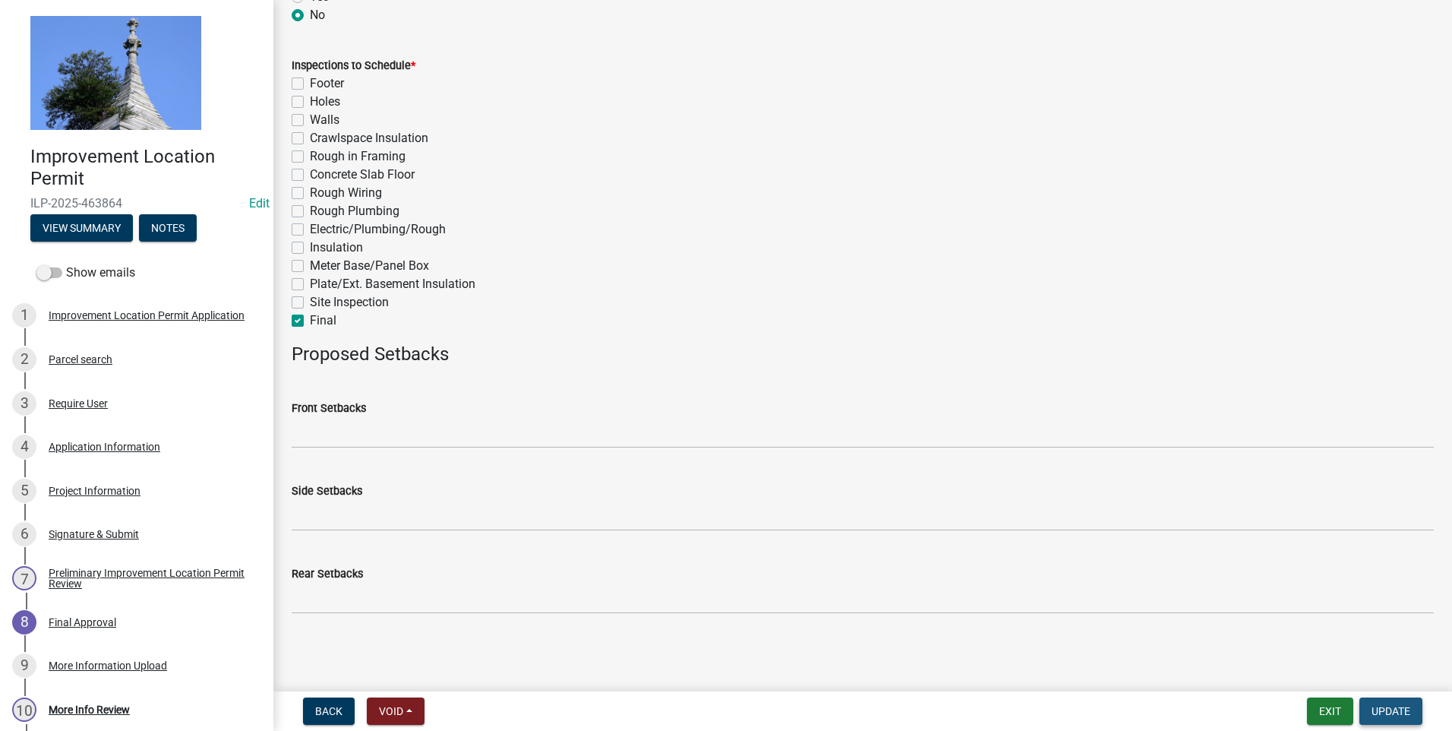
click at [1394, 712] on span "Update" at bounding box center [1391, 711] width 39 height 12
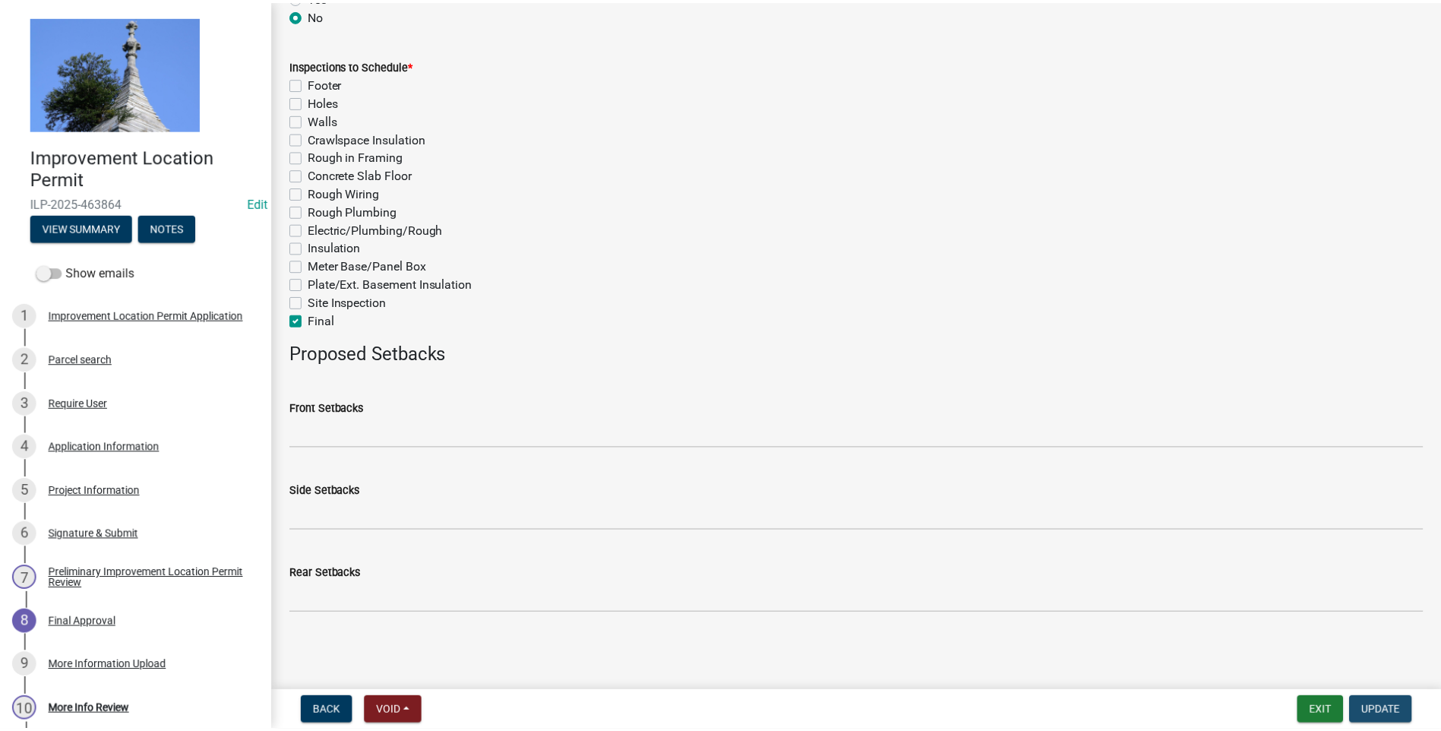
scroll to position [0, 0]
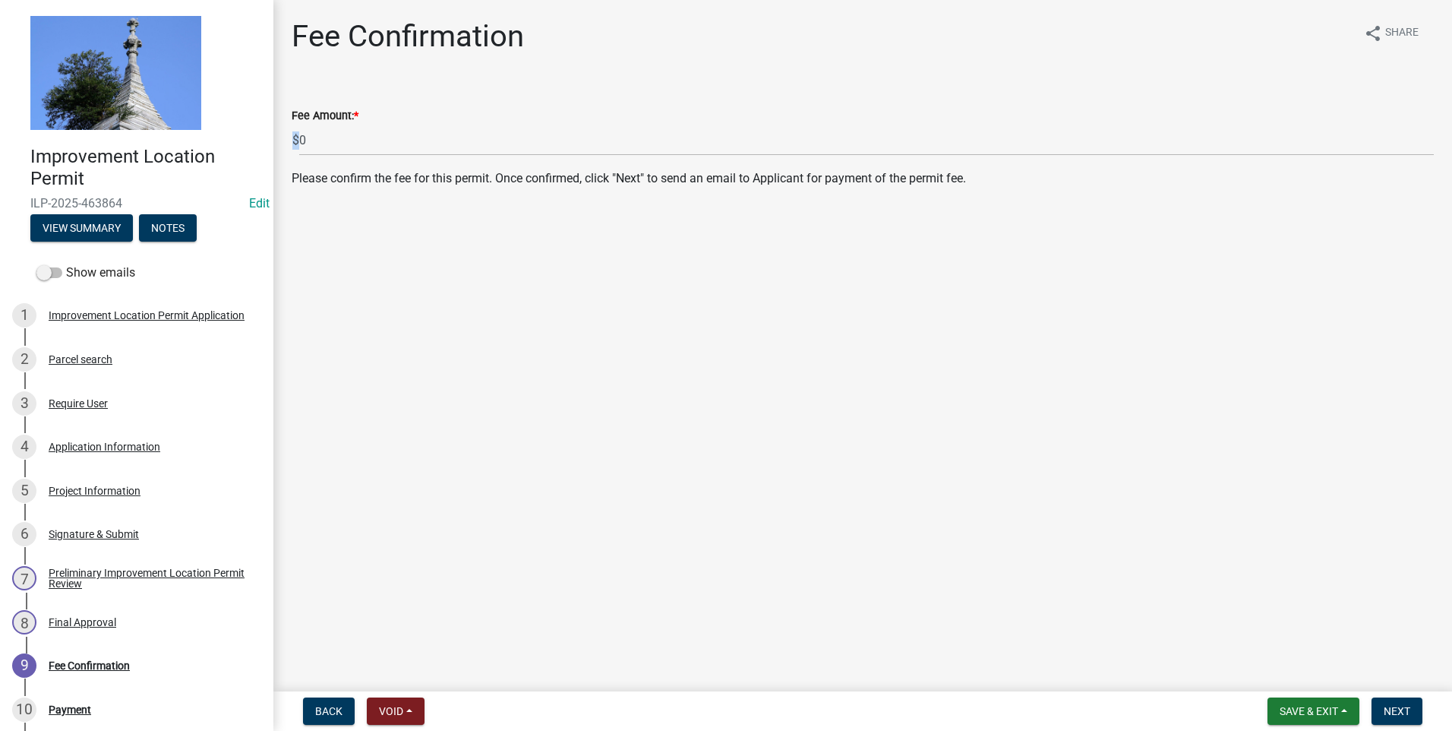
drag, startPoint x: 297, startPoint y: 138, endPoint x: 314, endPoint y: 140, distance: 17.5
click at [314, 140] on div "$ 0" at bounding box center [863, 140] width 1142 height 31
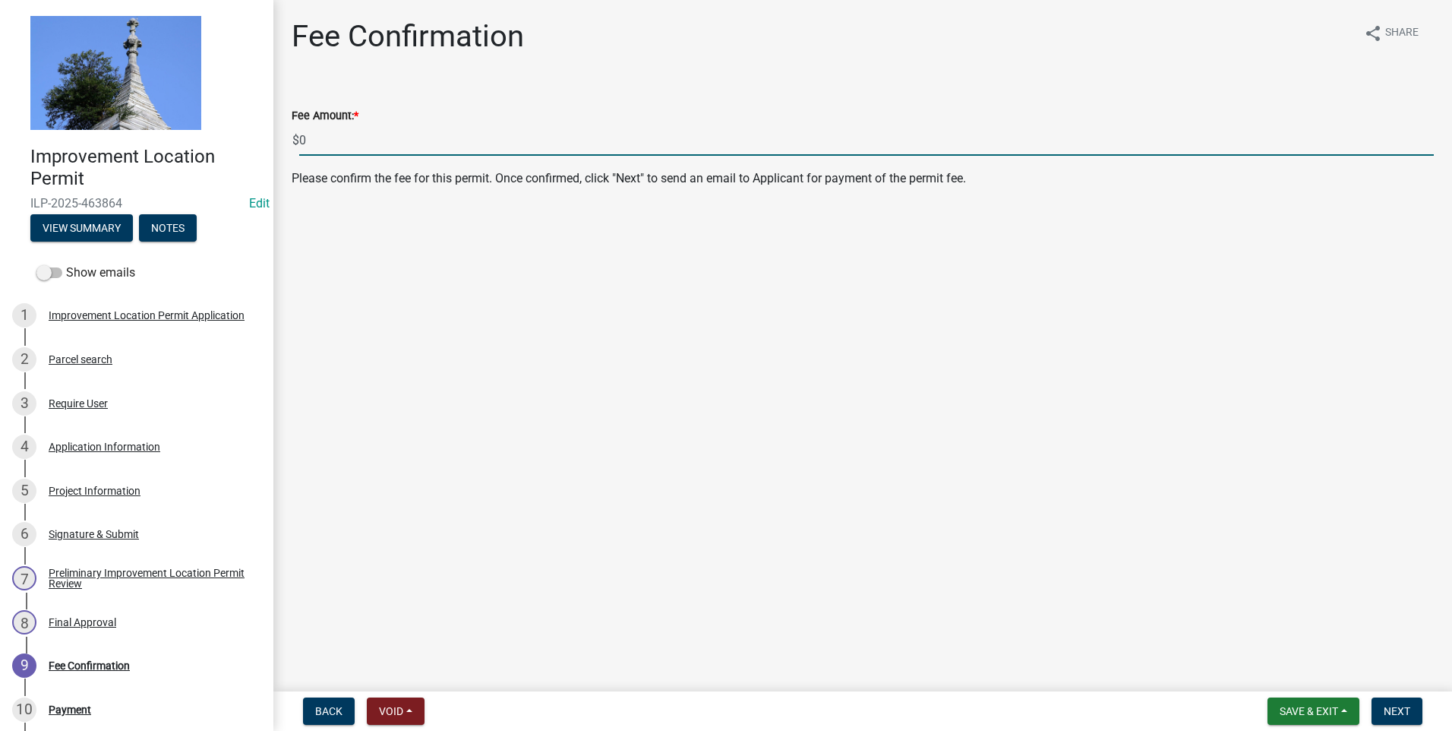
drag, startPoint x: 314, startPoint y: 141, endPoint x: 299, endPoint y: 143, distance: 15.4
click at [299, 143] on div "$ 0" at bounding box center [863, 140] width 1142 height 31
type input "345"
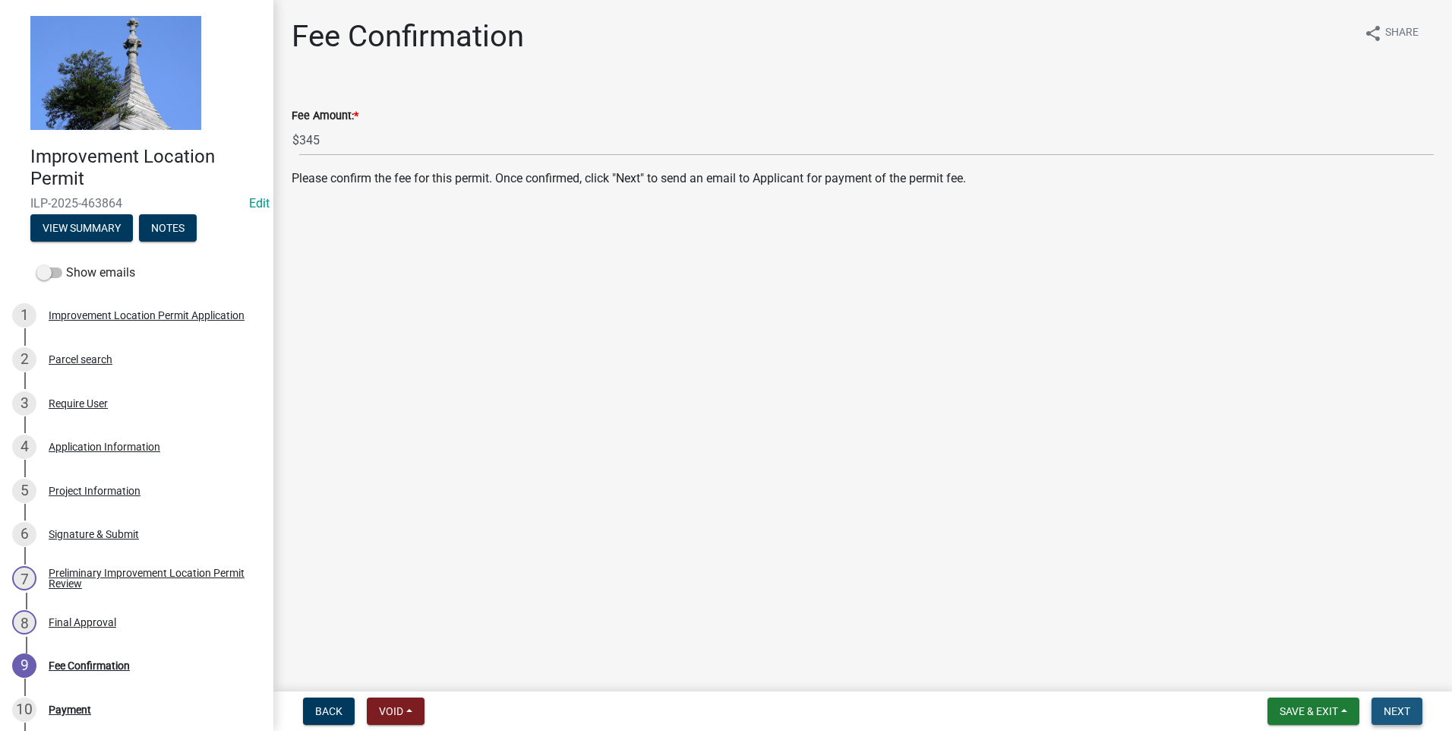
click at [1409, 711] on span "Next" at bounding box center [1397, 711] width 27 height 12
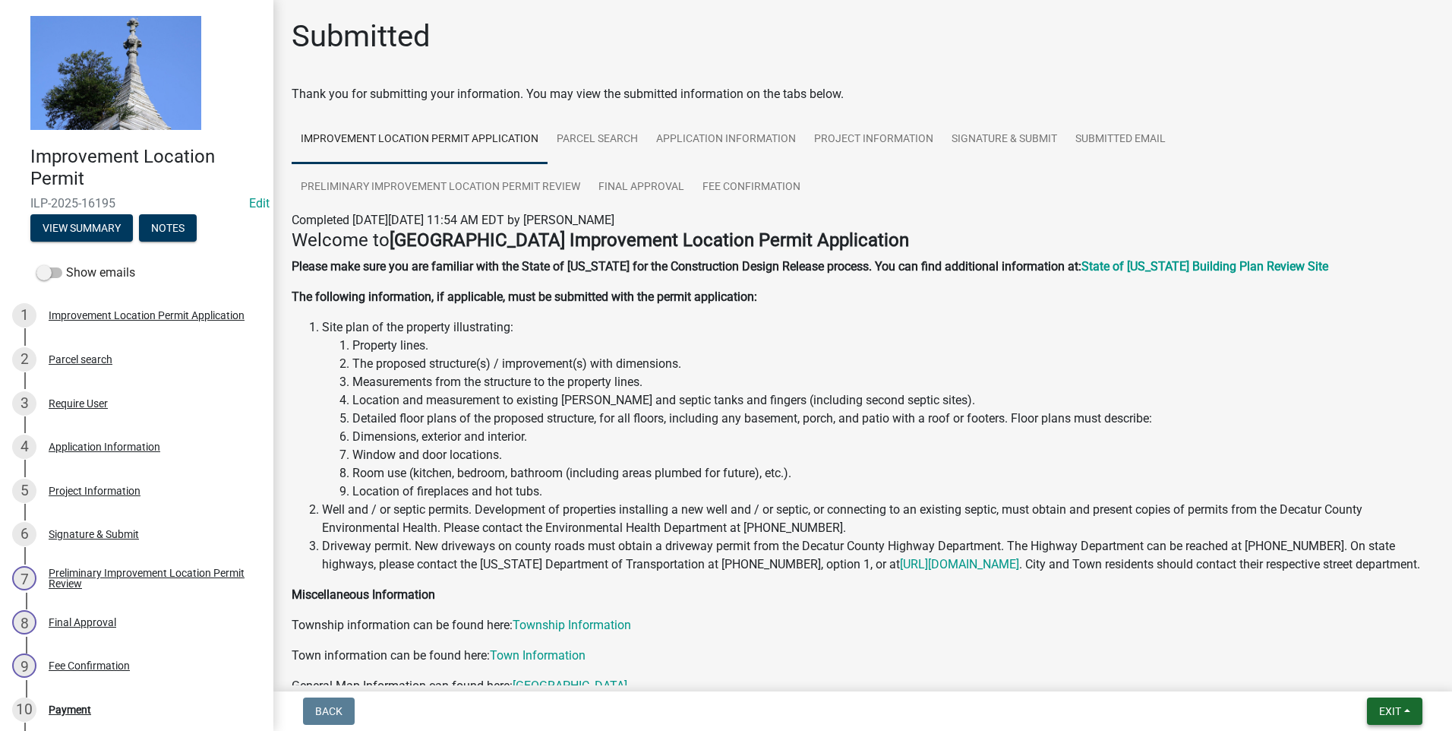
click at [1381, 706] on span "Exit" at bounding box center [1390, 711] width 22 height 12
click at [1357, 668] on button "Save & Exit" at bounding box center [1362, 671] width 122 height 36
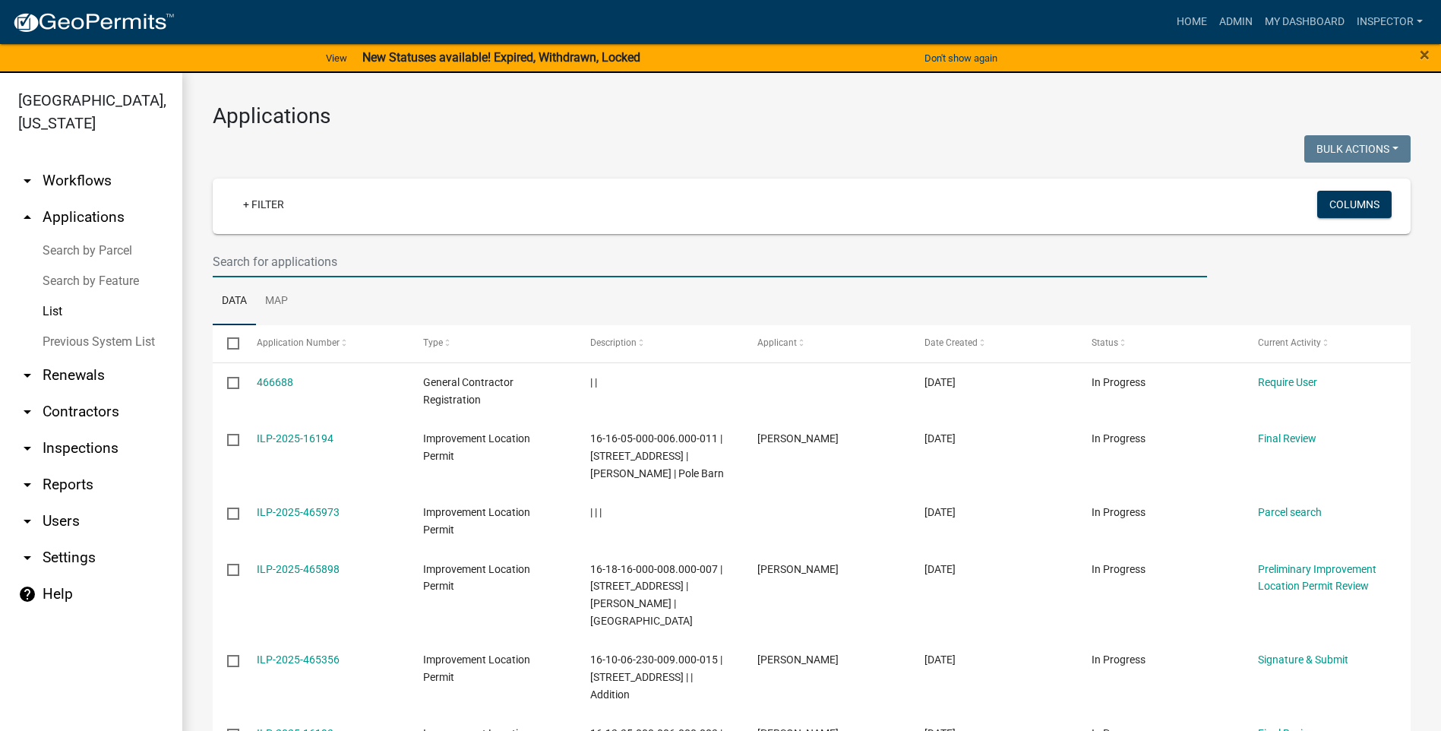
click at [365, 259] on input "text" at bounding box center [710, 261] width 994 height 31
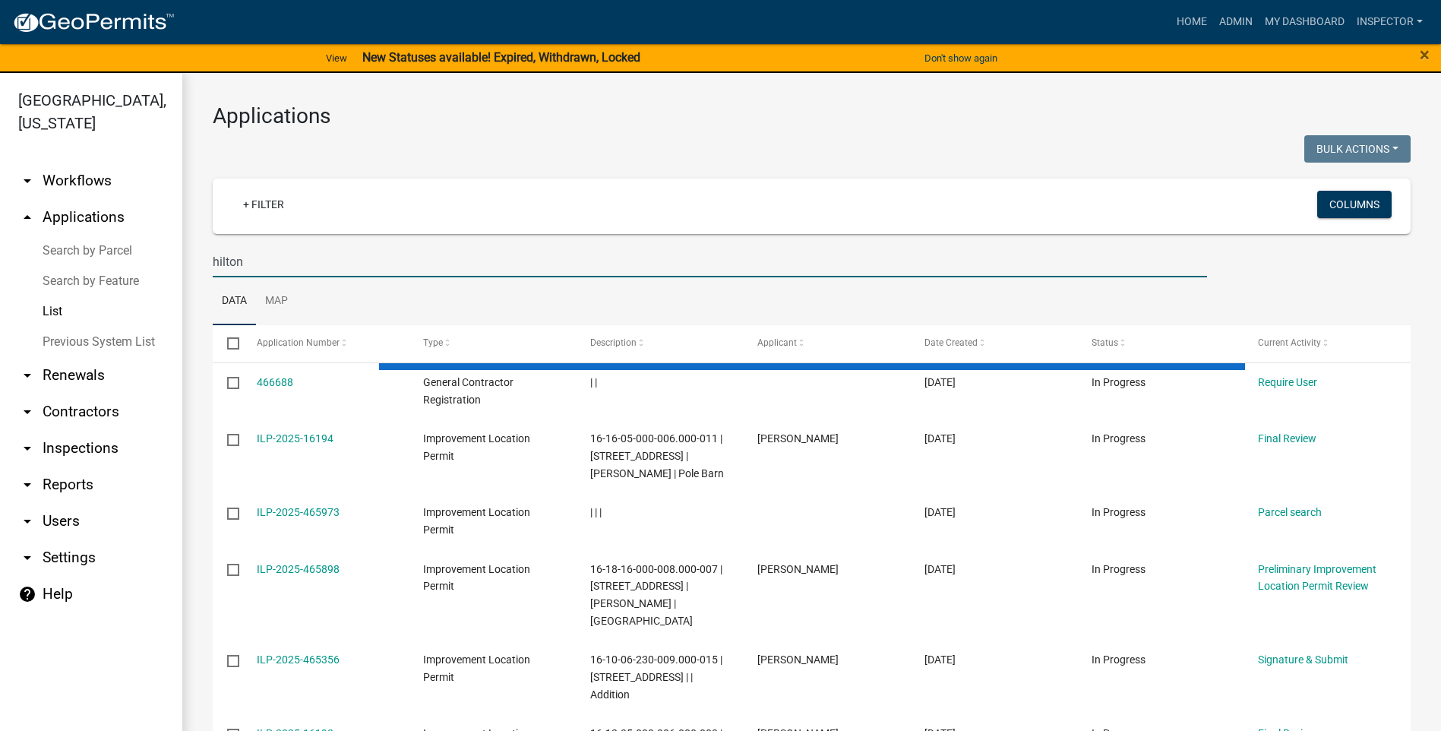
type input "hilton"
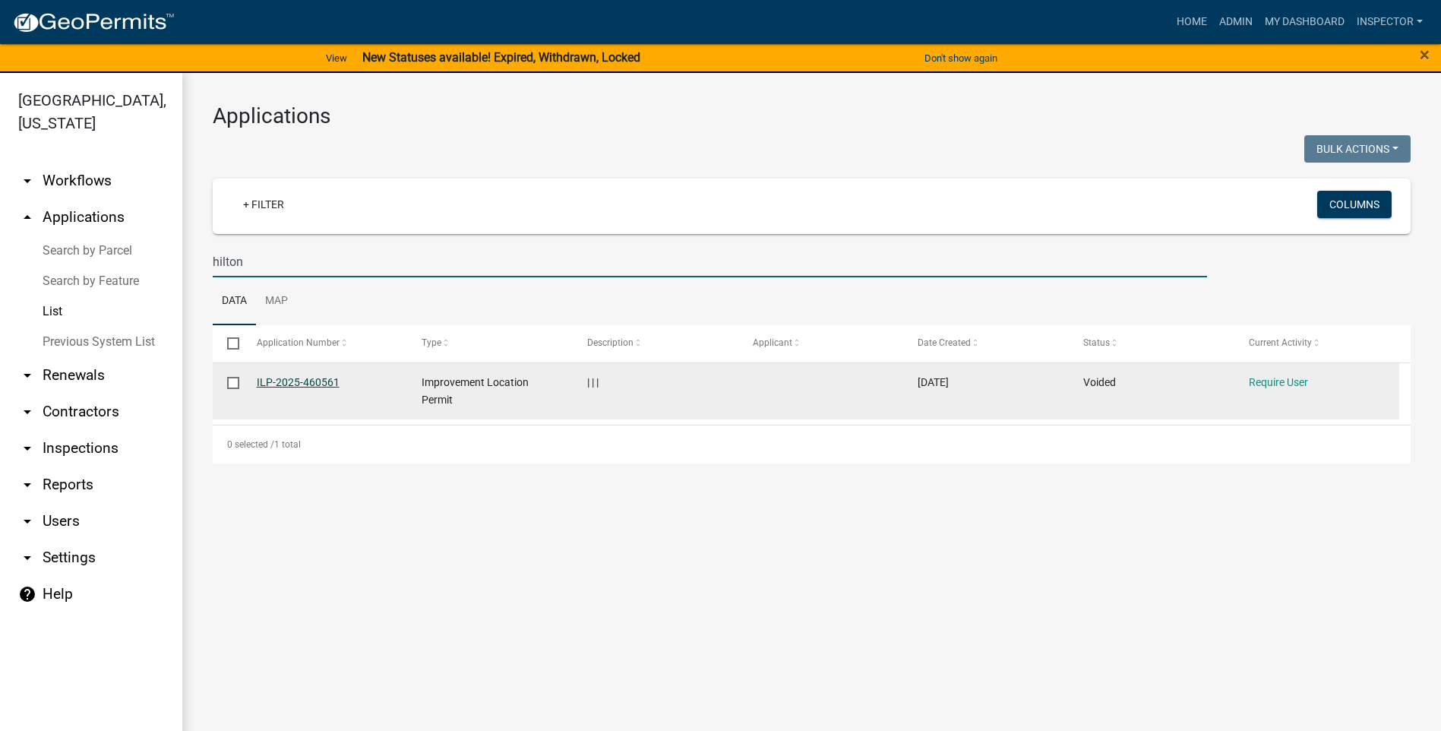
click at [304, 384] on link "ILP-2025-460561" at bounding box center [298, 382] width 83 height 12
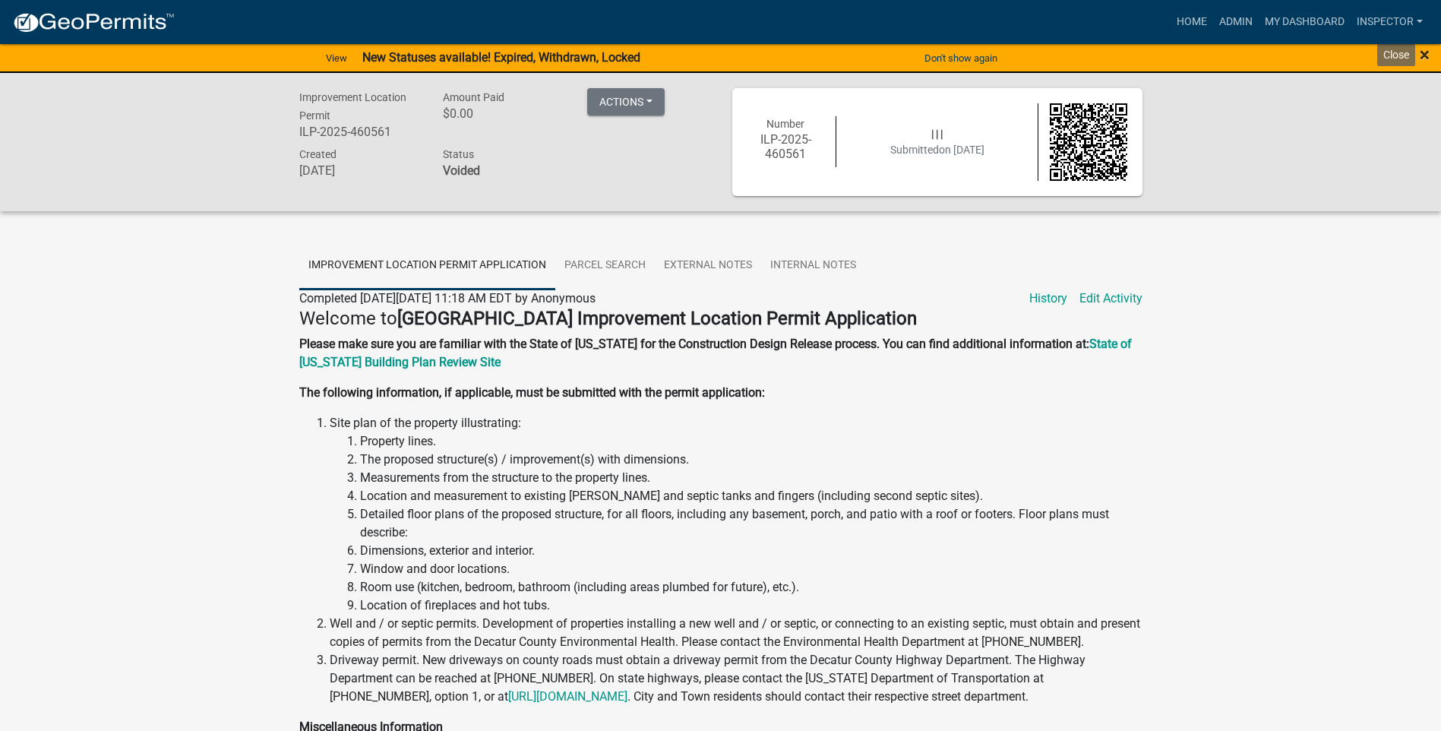
click at [1425, 48] on span "×" at bounding box center [1425, 54] width 10 height 21
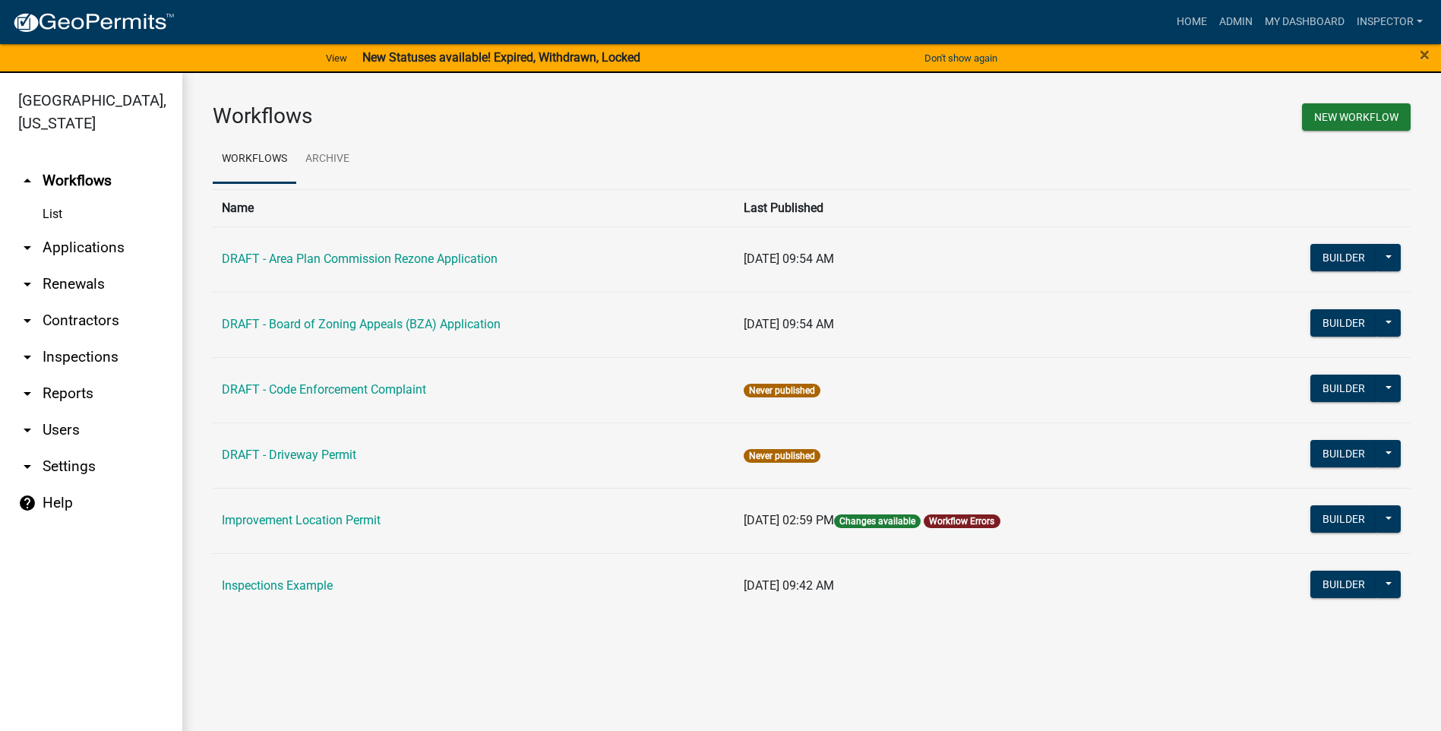
click at [115, 247] on link "arrow_drop_down Applications" at bounding box center [91, 247] width 182 height 36
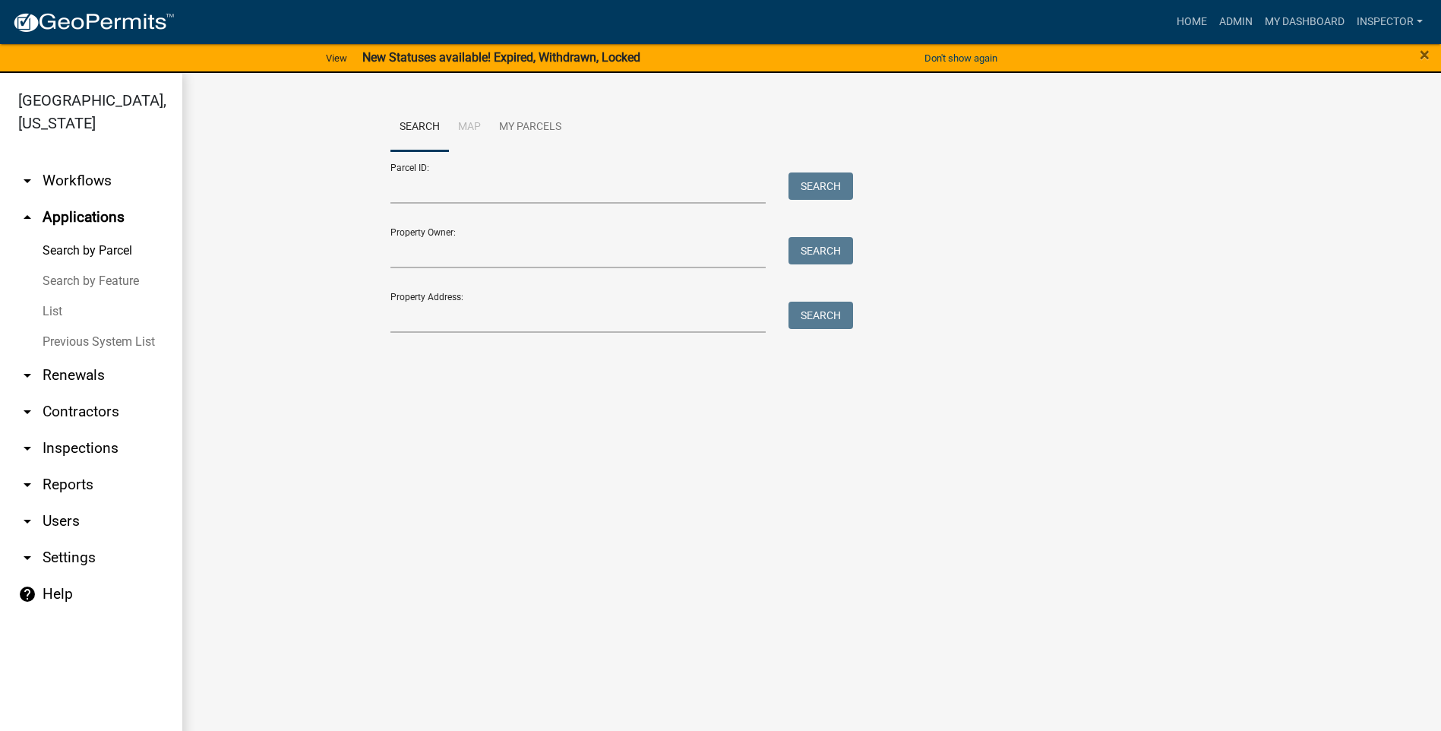
click at [62, 306] on link "List" at bounding box center [91, 311] width 182 height 30
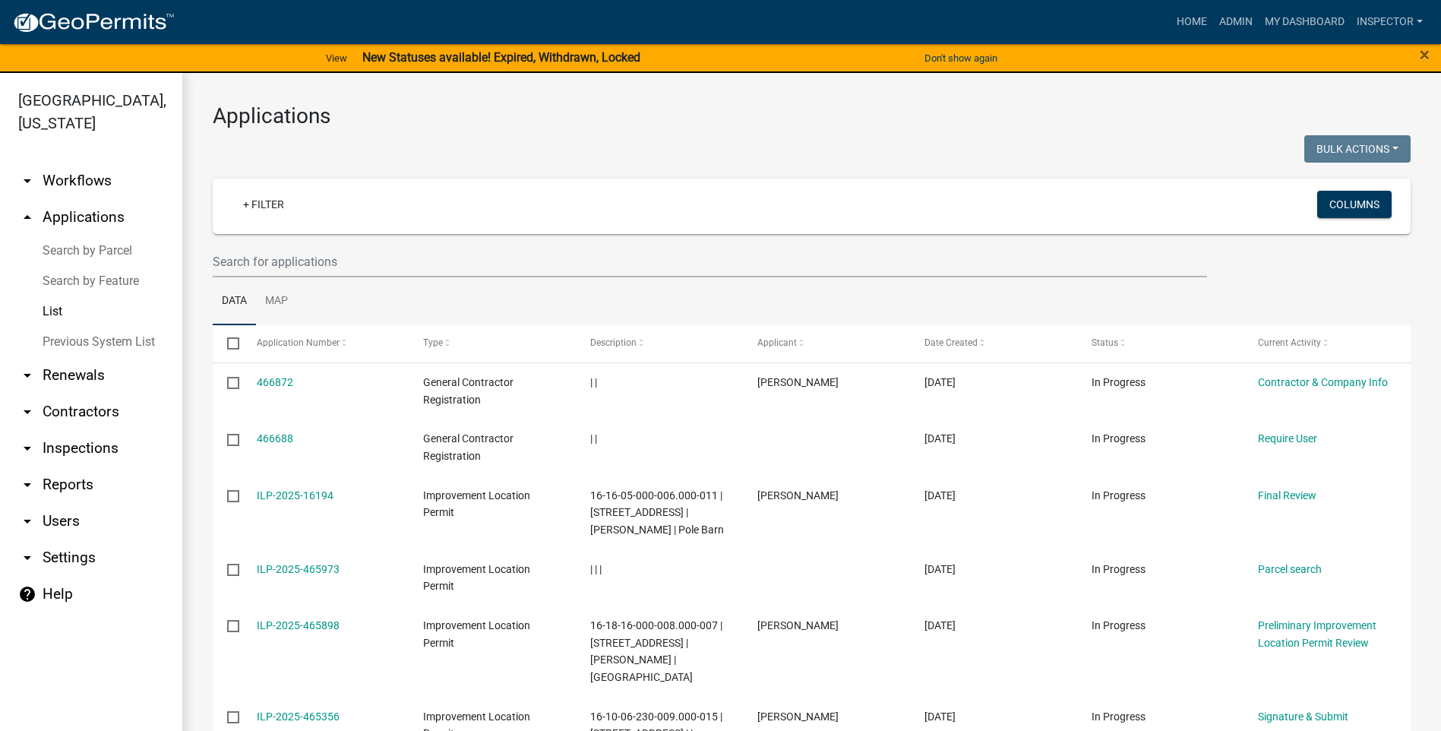
click at [361, 212] on div "+ Filter" at bounding box center [614, 206] width 789 height 31
click at [353, 254] on input "text" at bounding box center [710, 261] width 994 height 31
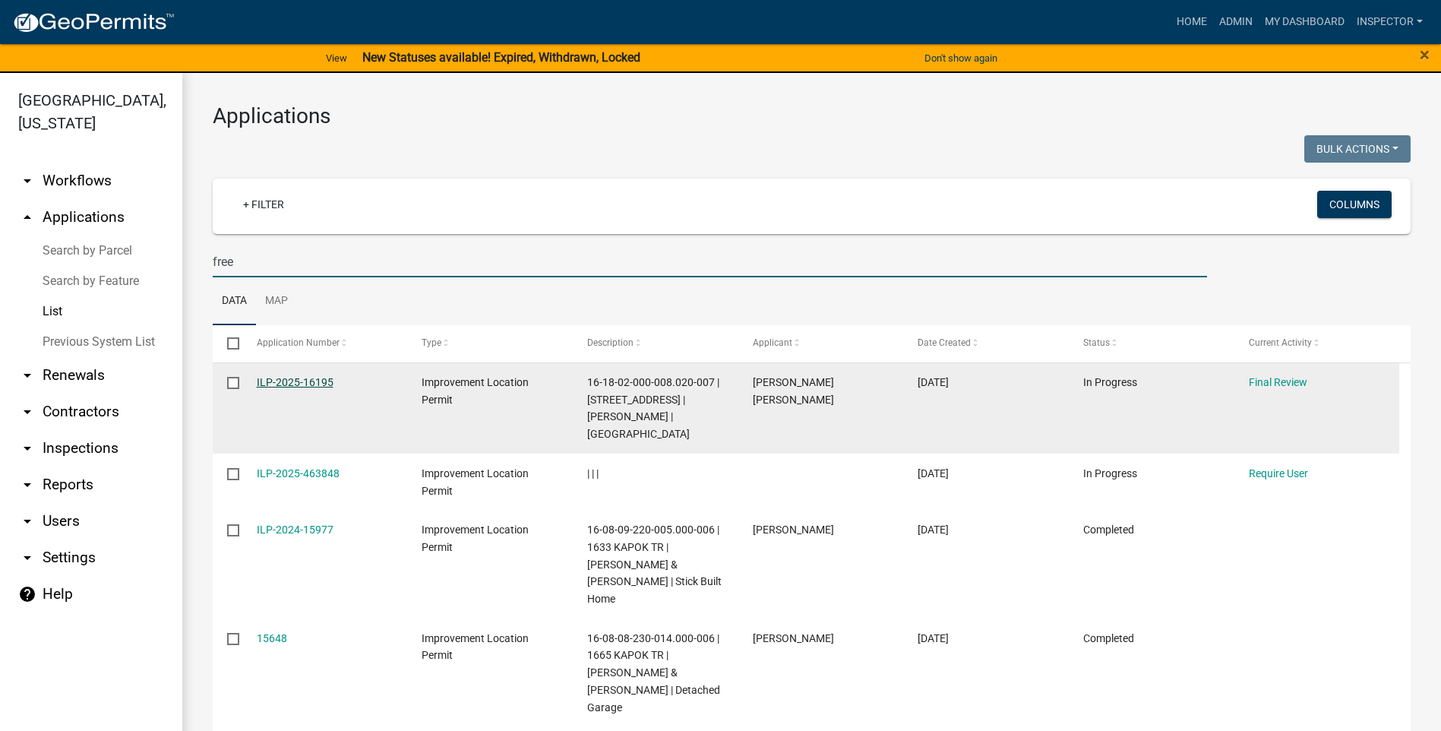
type input "free"
click at [283, 383] on link "ILP-2025-16195" at bounding box center [295, 382] width 77 height 12
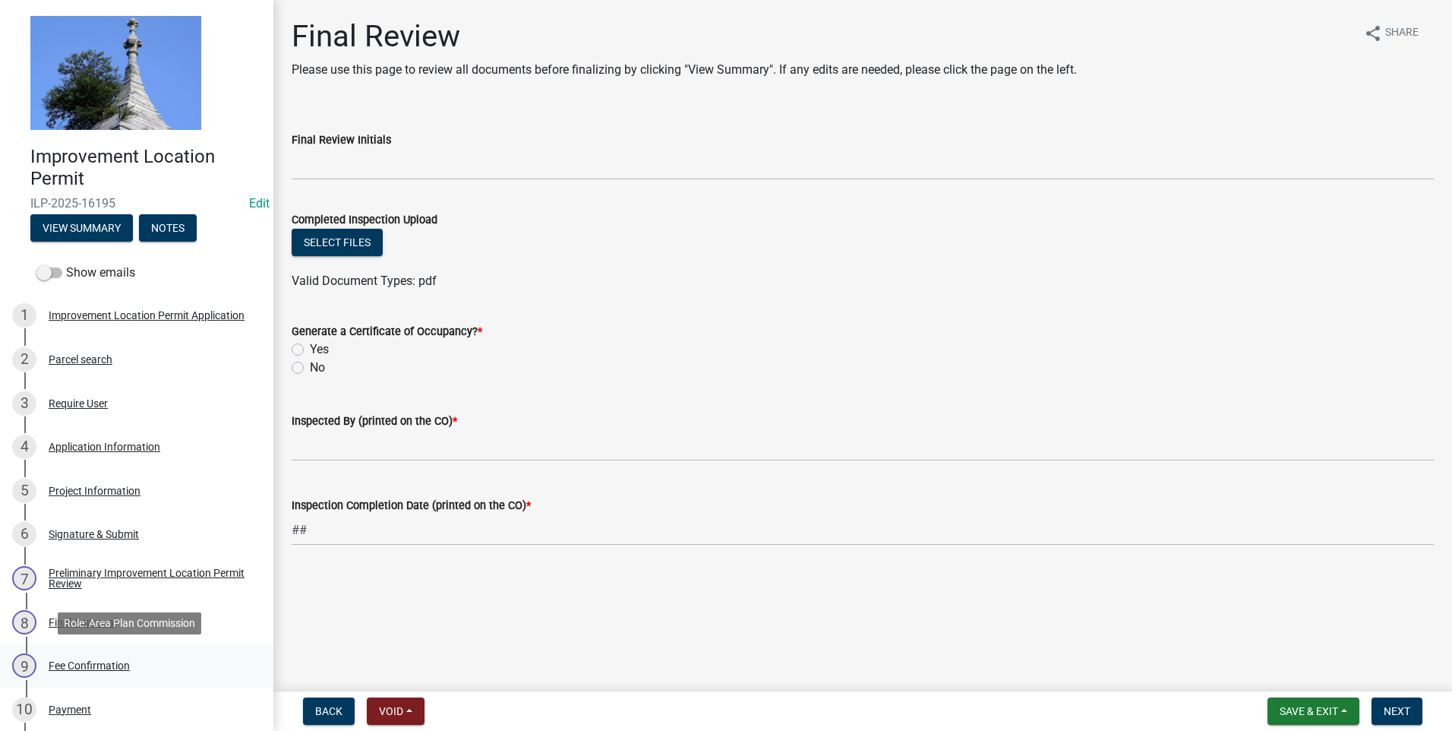
click at [112, 662] on div "Fee Confirmation" at bounding box center [89, 665] width 81 height 11
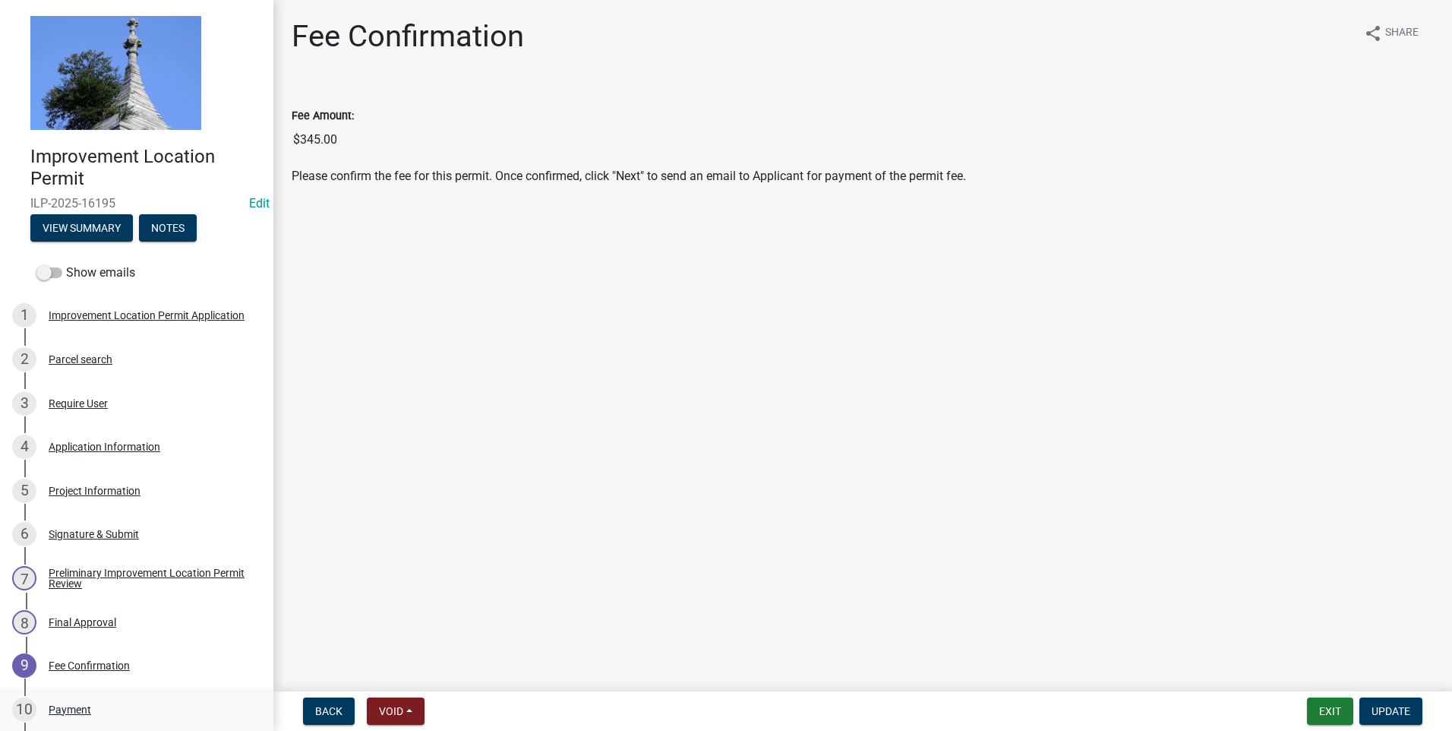
click at [62, 706] on div "Payment" at bounding box center [70, 709] width 43 height 11
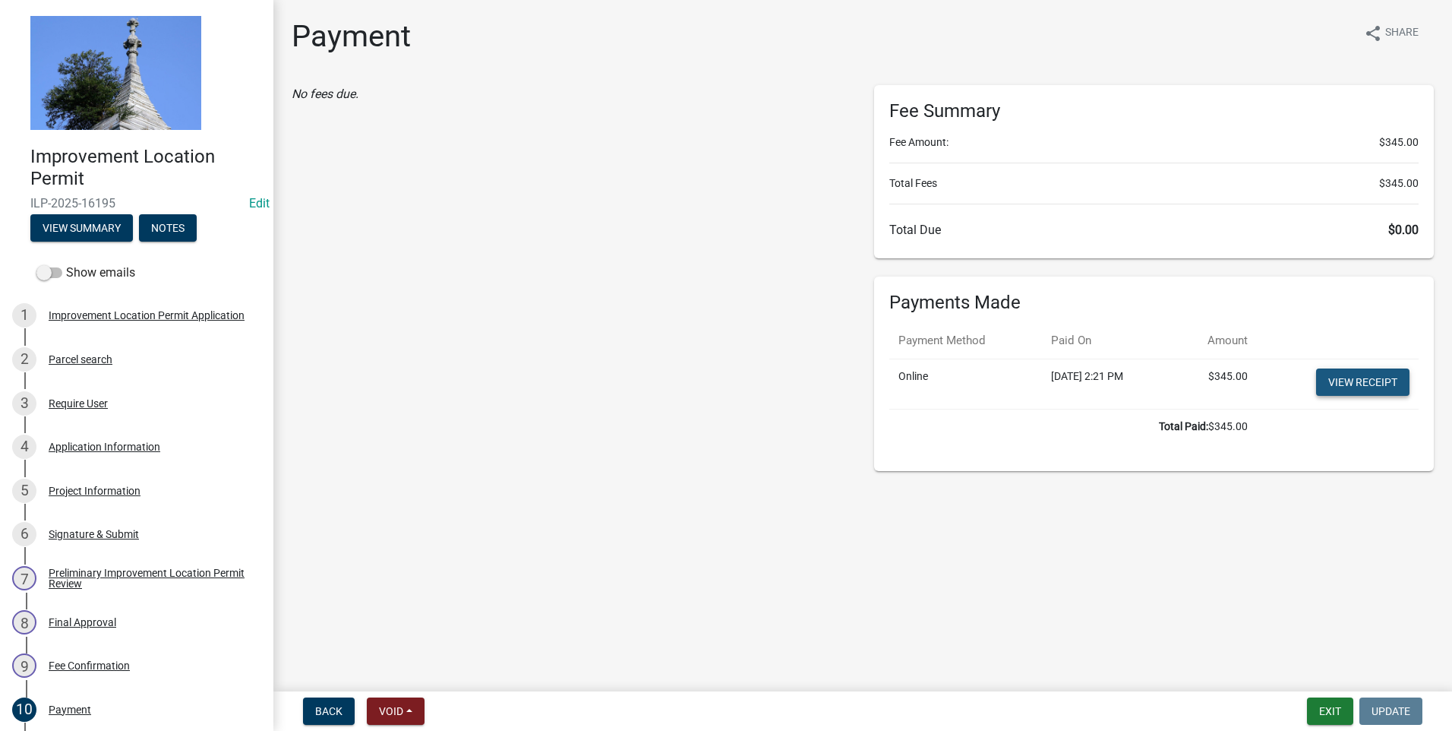
click at [1339, 381] on link "View receipt" at bounding box center [1362, 381] width 93 height 27
